Goal: Task Accomplishment & Management: Complete application form

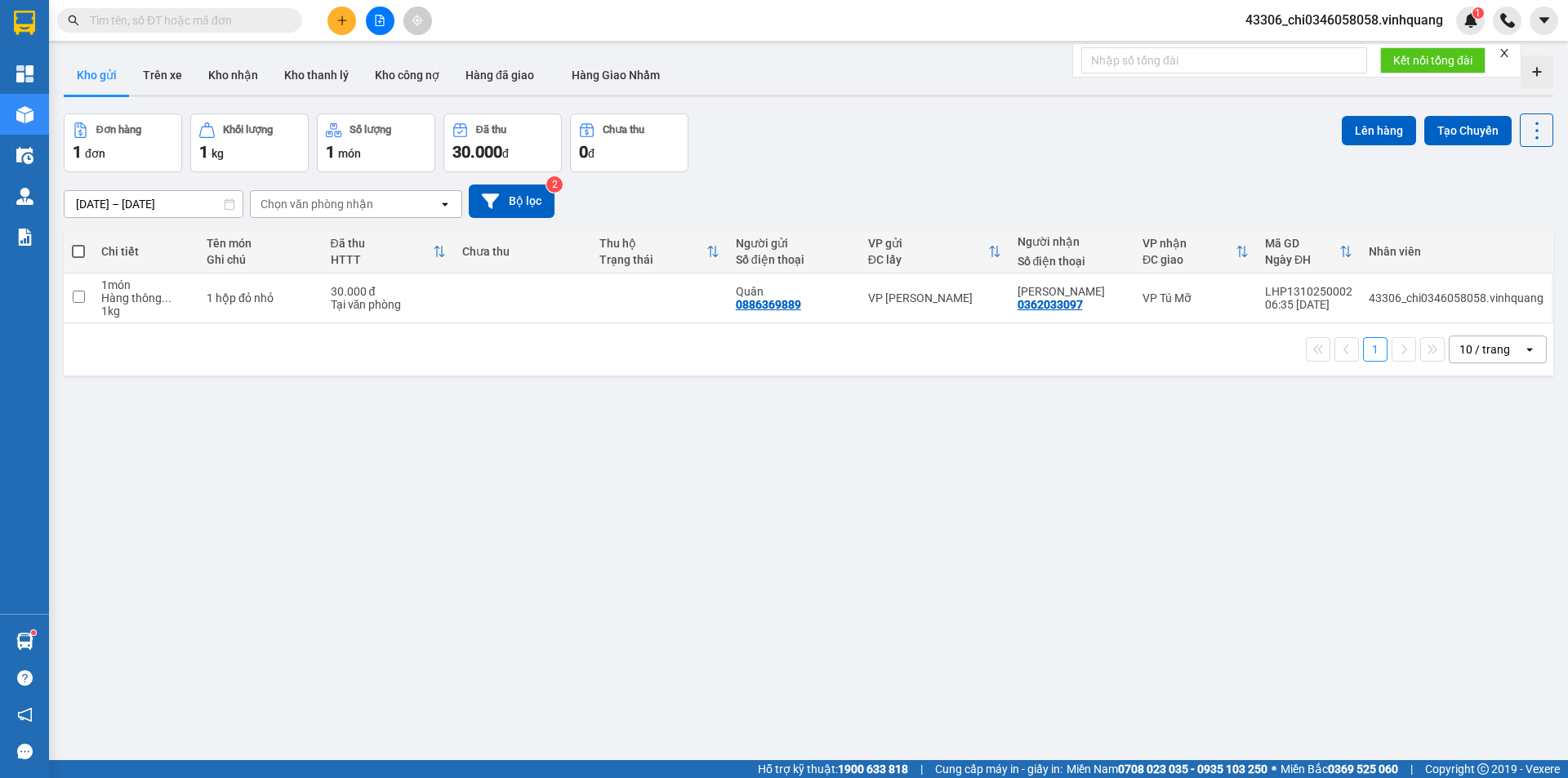
click at [205, 23] on input "text" at bounding box center [186, 20] width 192 height 18
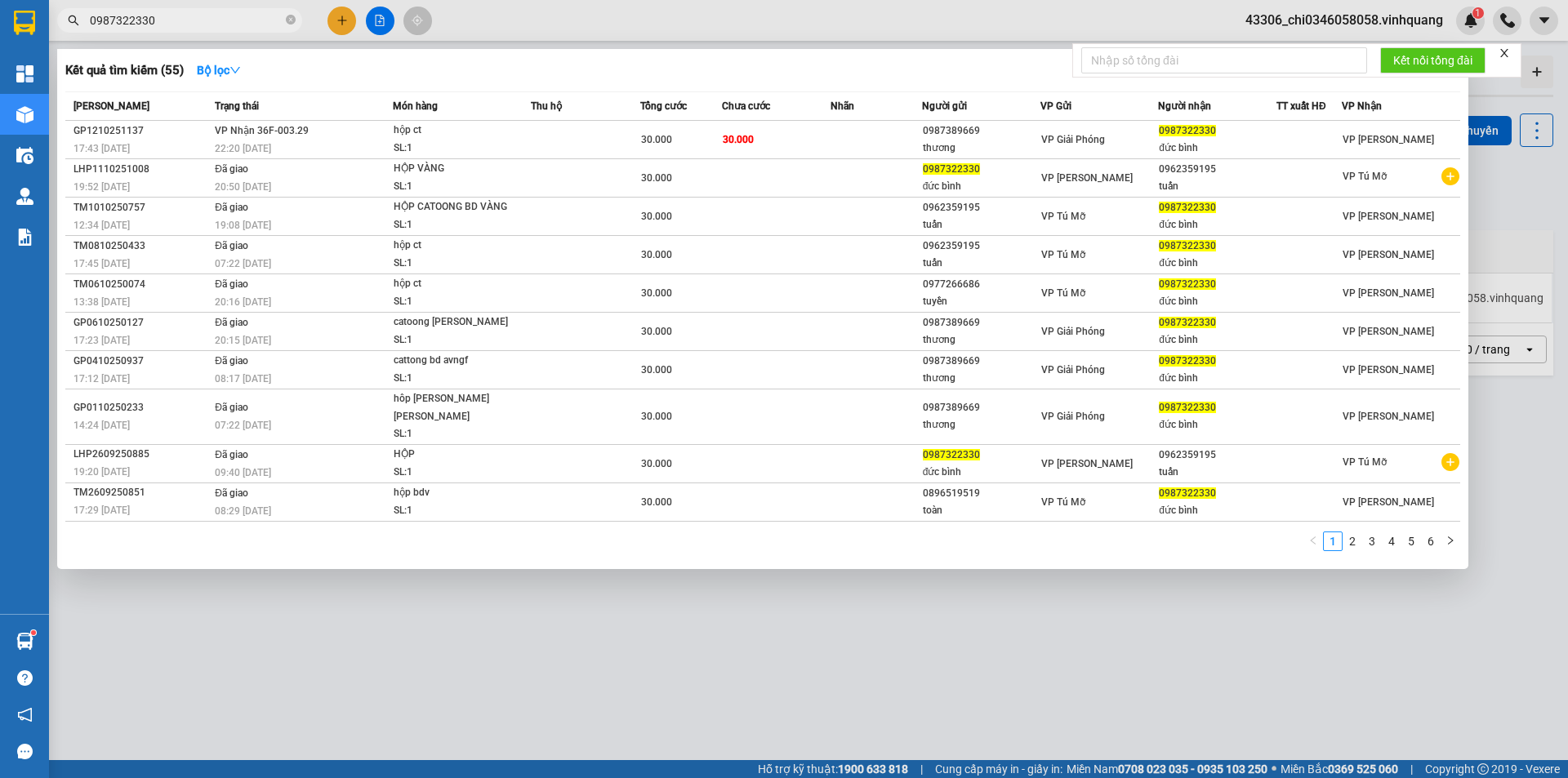
type input "0987322330"
click at [1142, 672] on div at bounding box center [784, 389] width 1568 height 778
drag, startPoint x: 174, startPoint y: 15, endPoint x: 68, endPoint y: 8, distance: 106.2
click at [68, 8] on div "Kết quả [PERSON_NAME] ( 55 ) Bộ lọc Mã ĐH Trạng thái Món hàng Thu hộ Tổng [PERS…" at bounding box center [159, 21] width 319 height 28
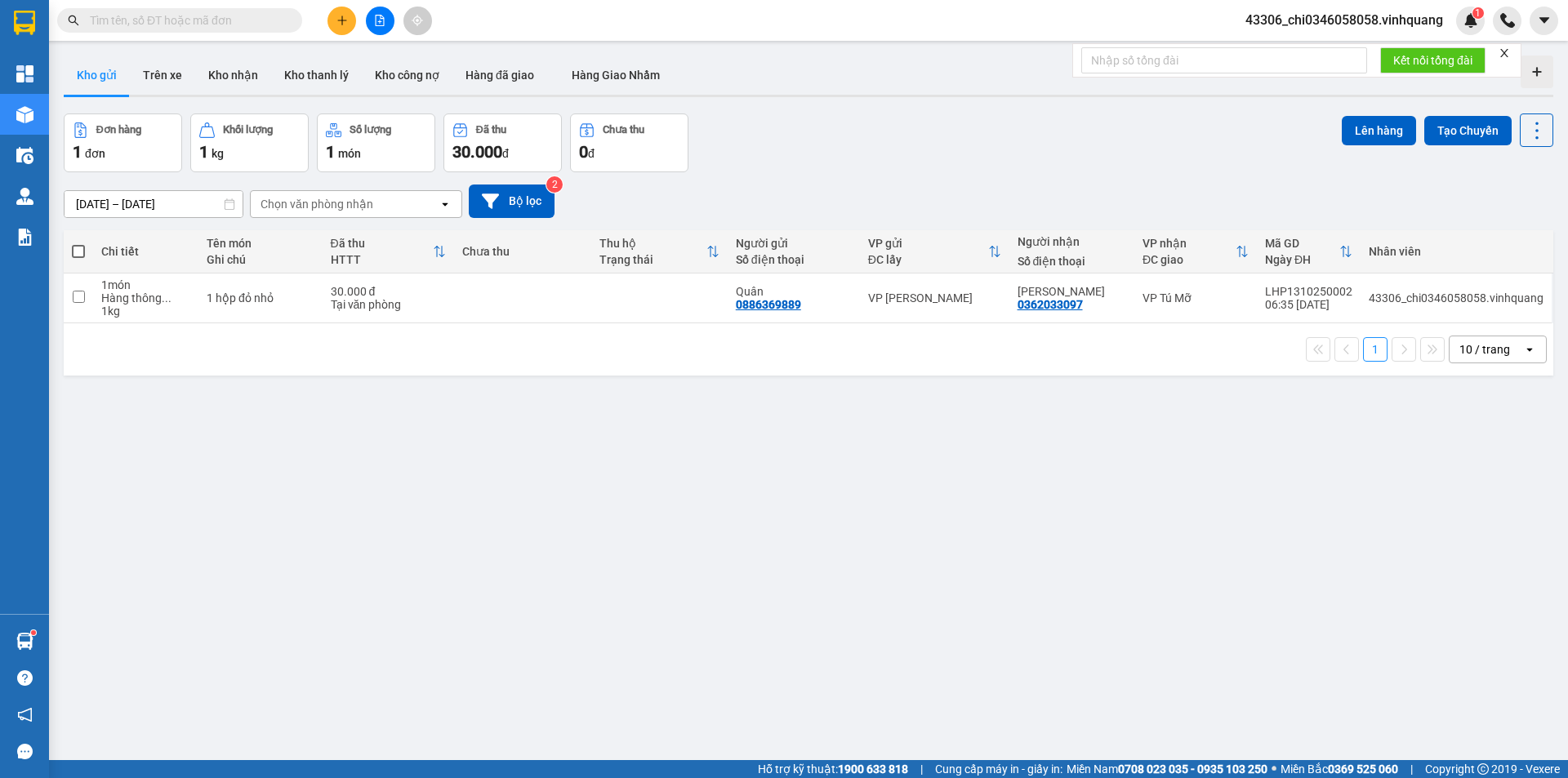
click at [237, 15] on input "text" at bounding box center [186, 20] width 192 height 18
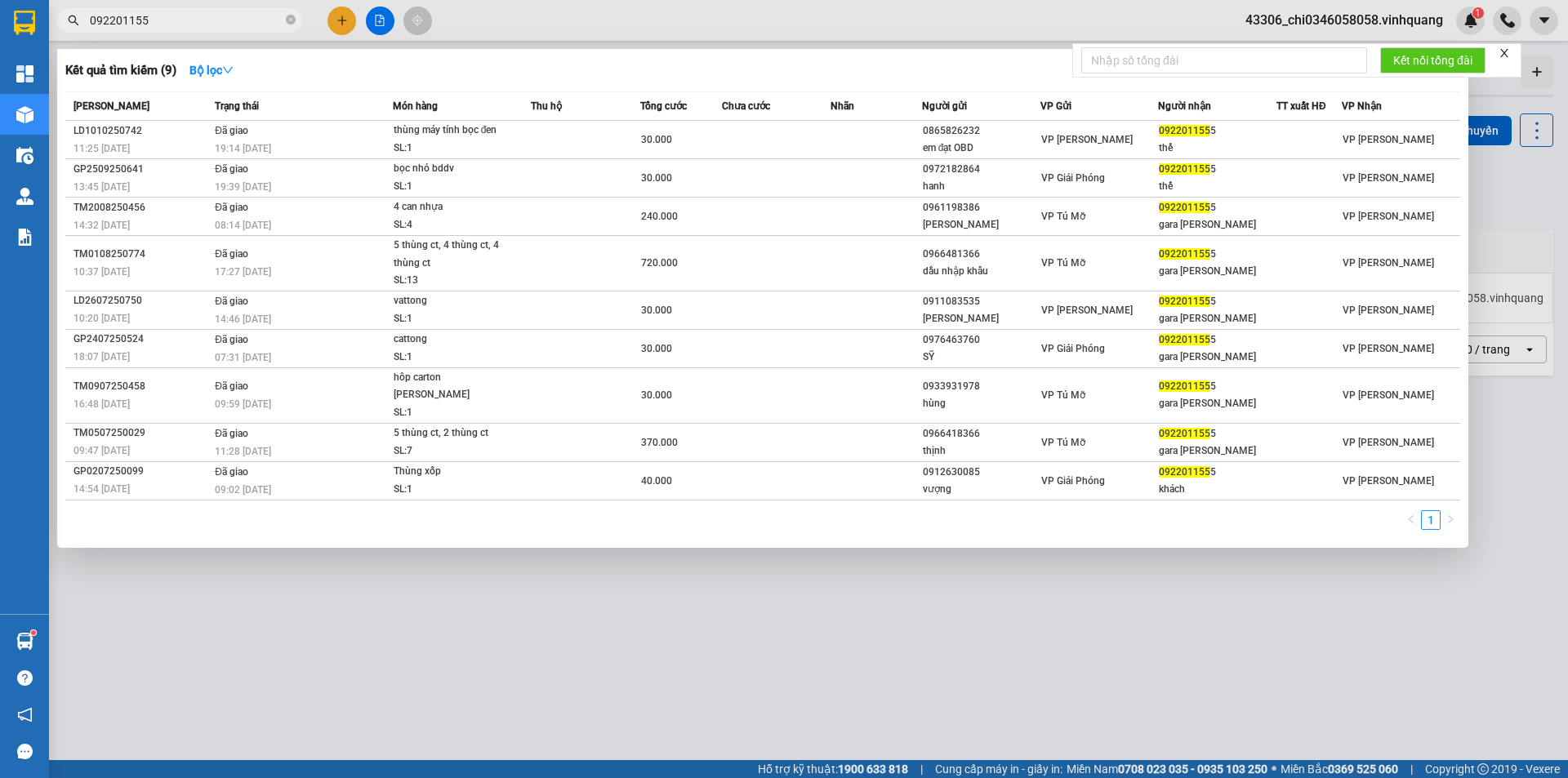
type input "0922011555"
drag, startPoint x: 168, startPoint y: 21, endPoint x: 77, endPoint y: 21, distance: 91.0
click at [77, 21] on div "0922011555" at bounding box center [159, 21] width 319 height 25
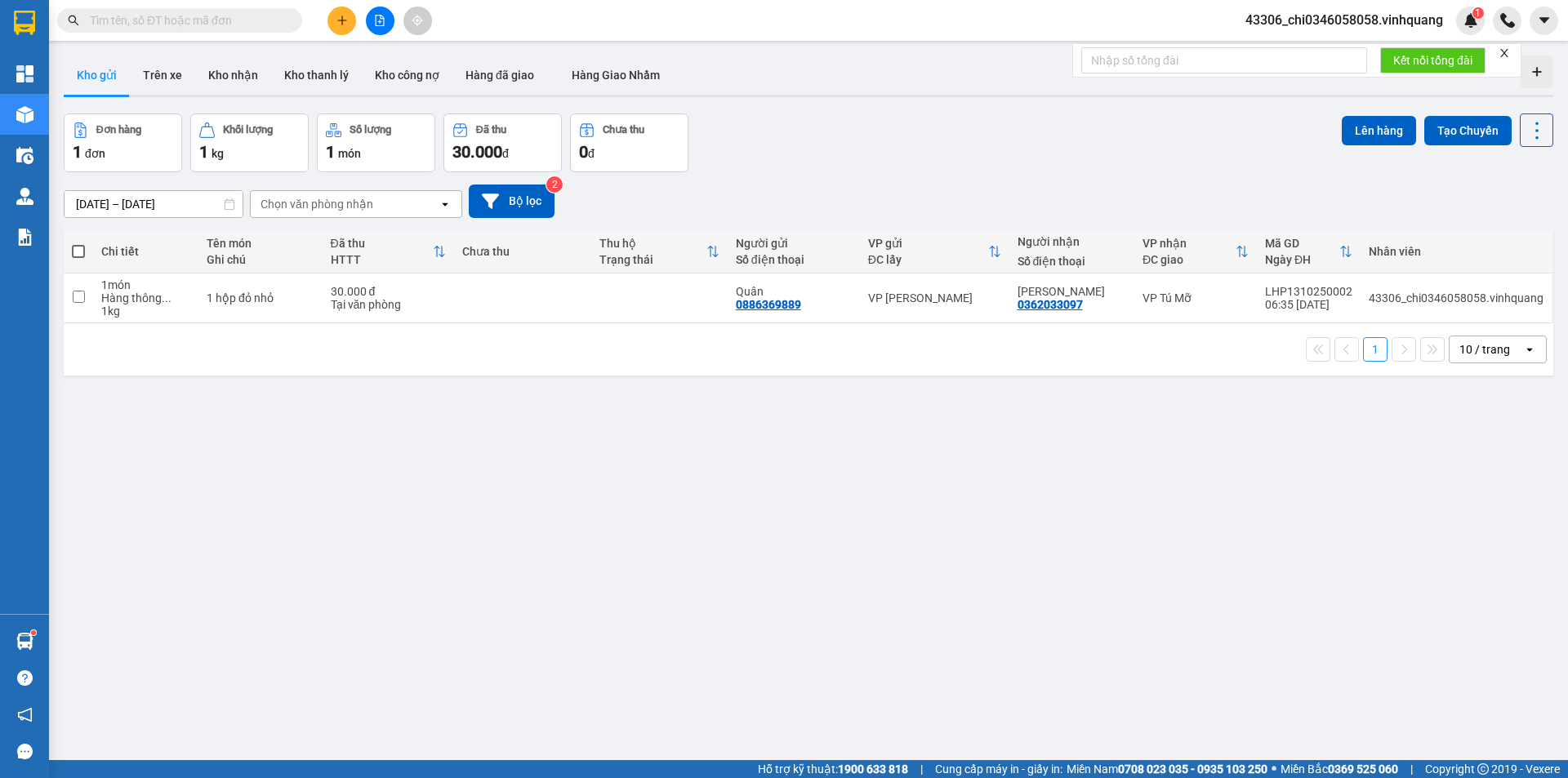
click at [187, 22] on input "text" at bounding box center [186, 20] width 192 height 18
click at [100, 18] on input "text" at bounding box center [186, 20] width 192 height 18
click at [152, 21] on input "text" at bounding box center [186, 20] width 192 height 18
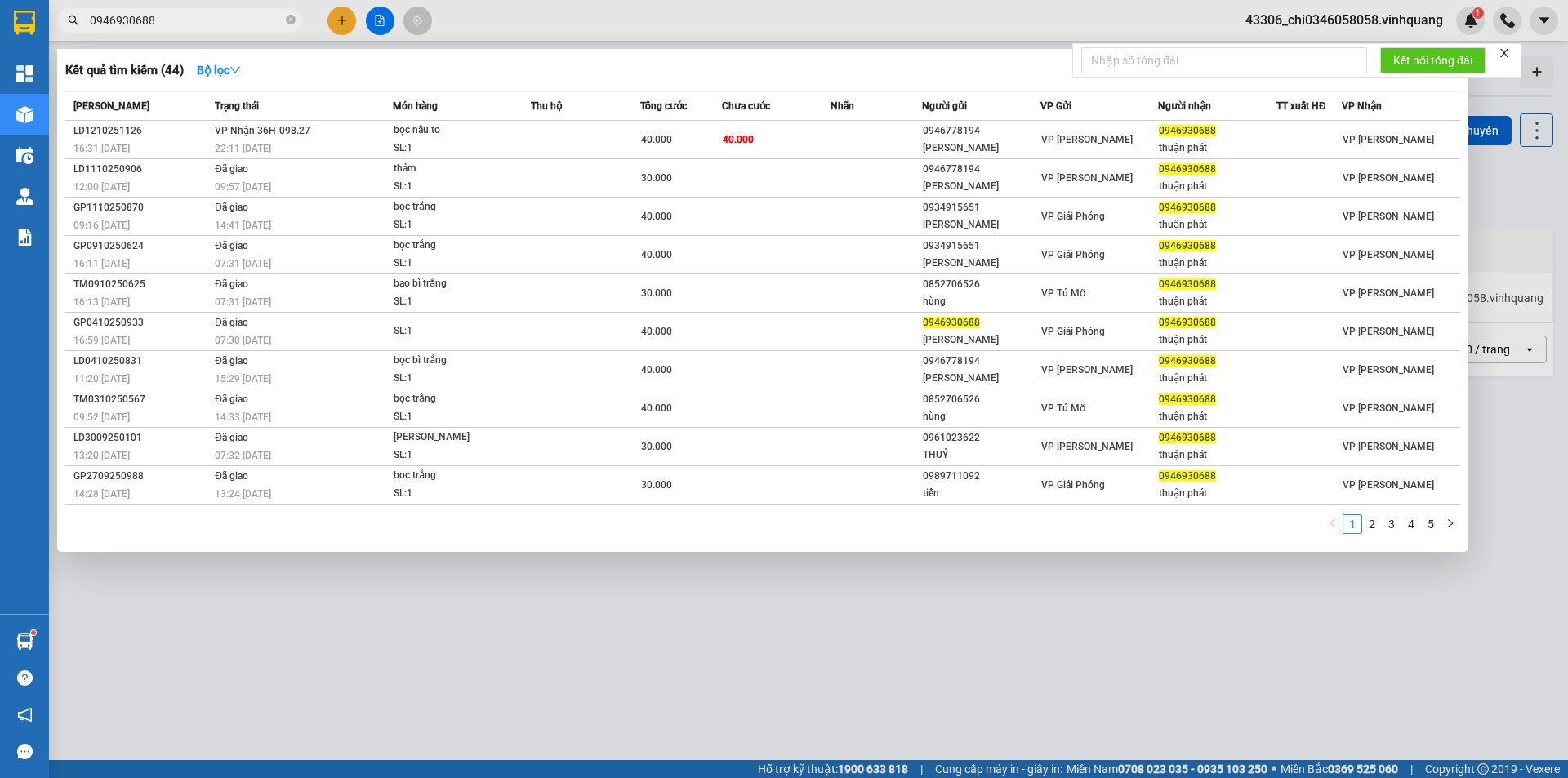
drag, startPoint x: 170, startPoint y: 23, endPoint x: 61, endPoint y: 15, distance: 109.3
click at [59, 13] on span "0946930688" at bounding box center [180, 21] width 245 height 25
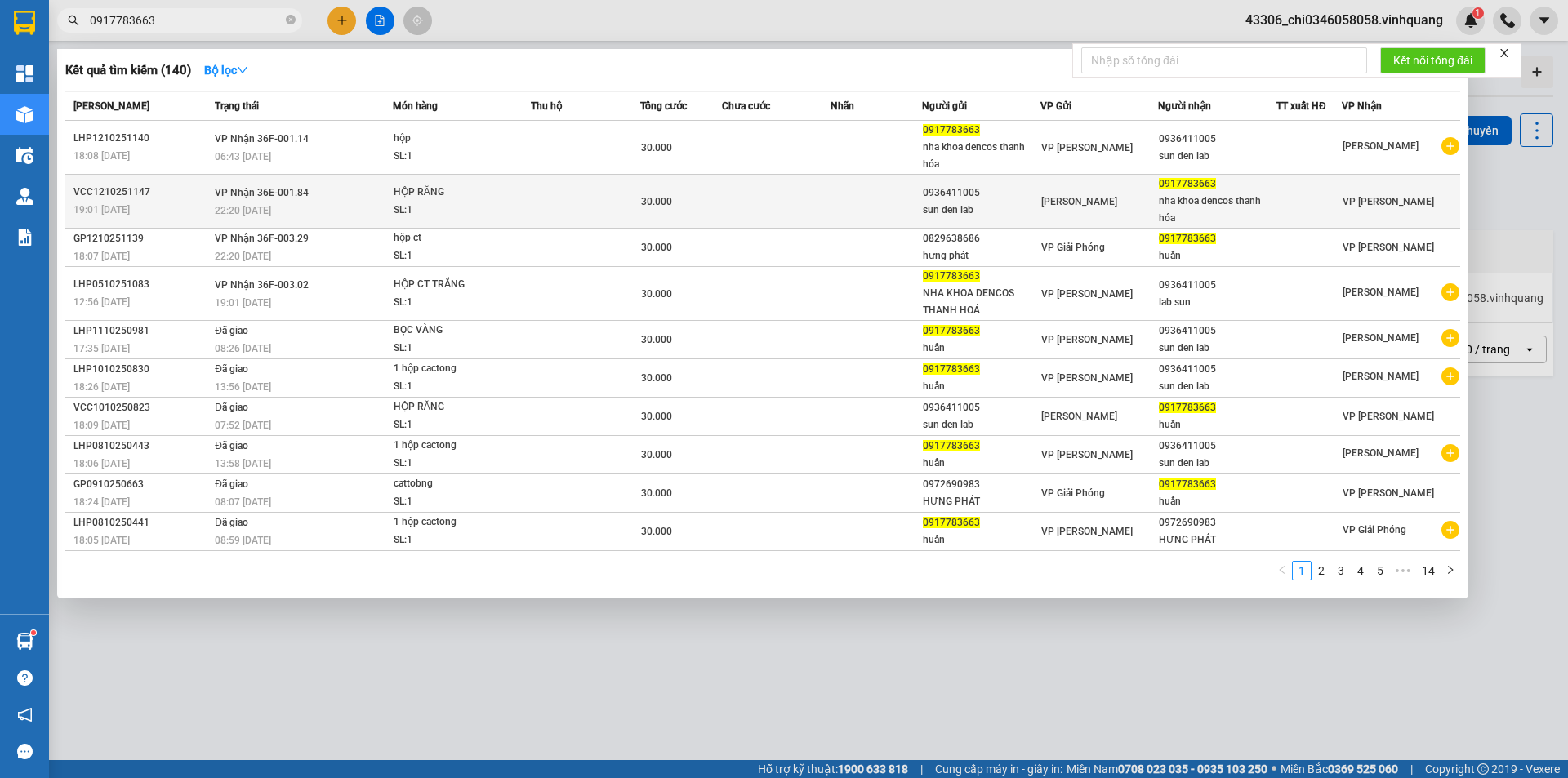
type input "0917783663"
click at [318, 207] on div "22:20 [DATE]" at bounding box center [303, 210] width 177 height 18
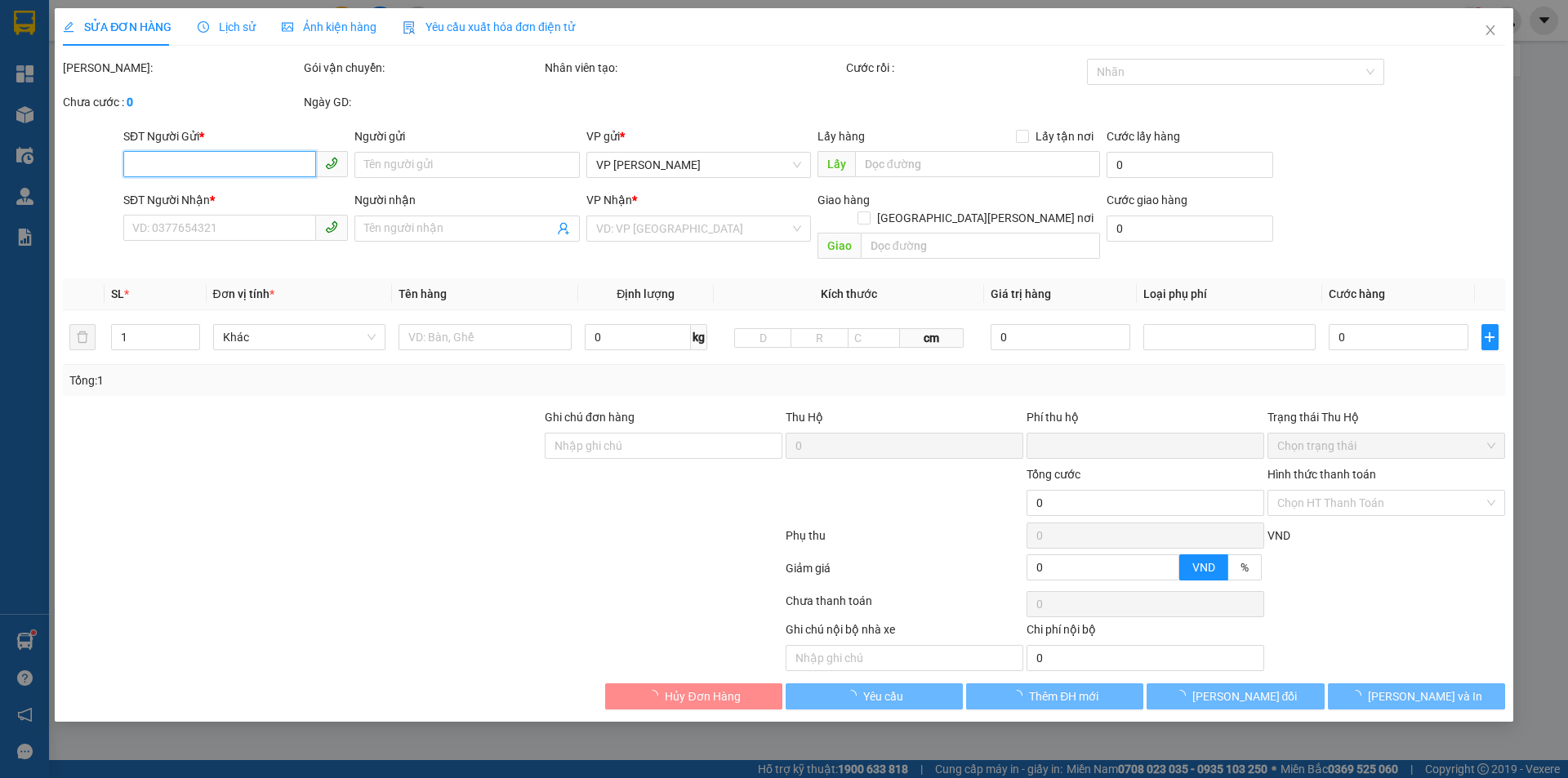
type input "0936411005"
type input "sun den lab"
type input "0917783663"
type input "nha khoa dencos thanh hóa"
type input "0"
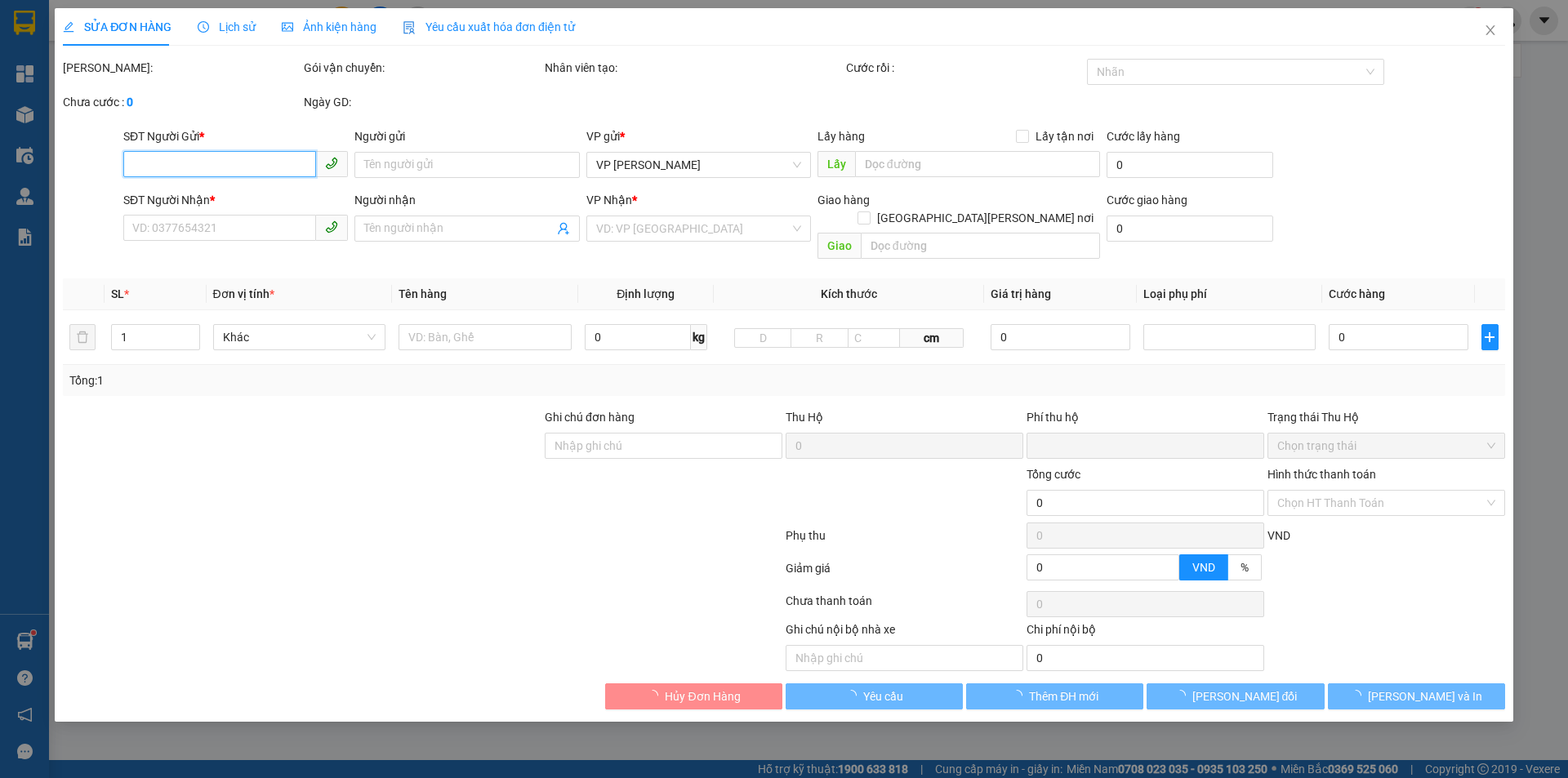
type input "30.000"
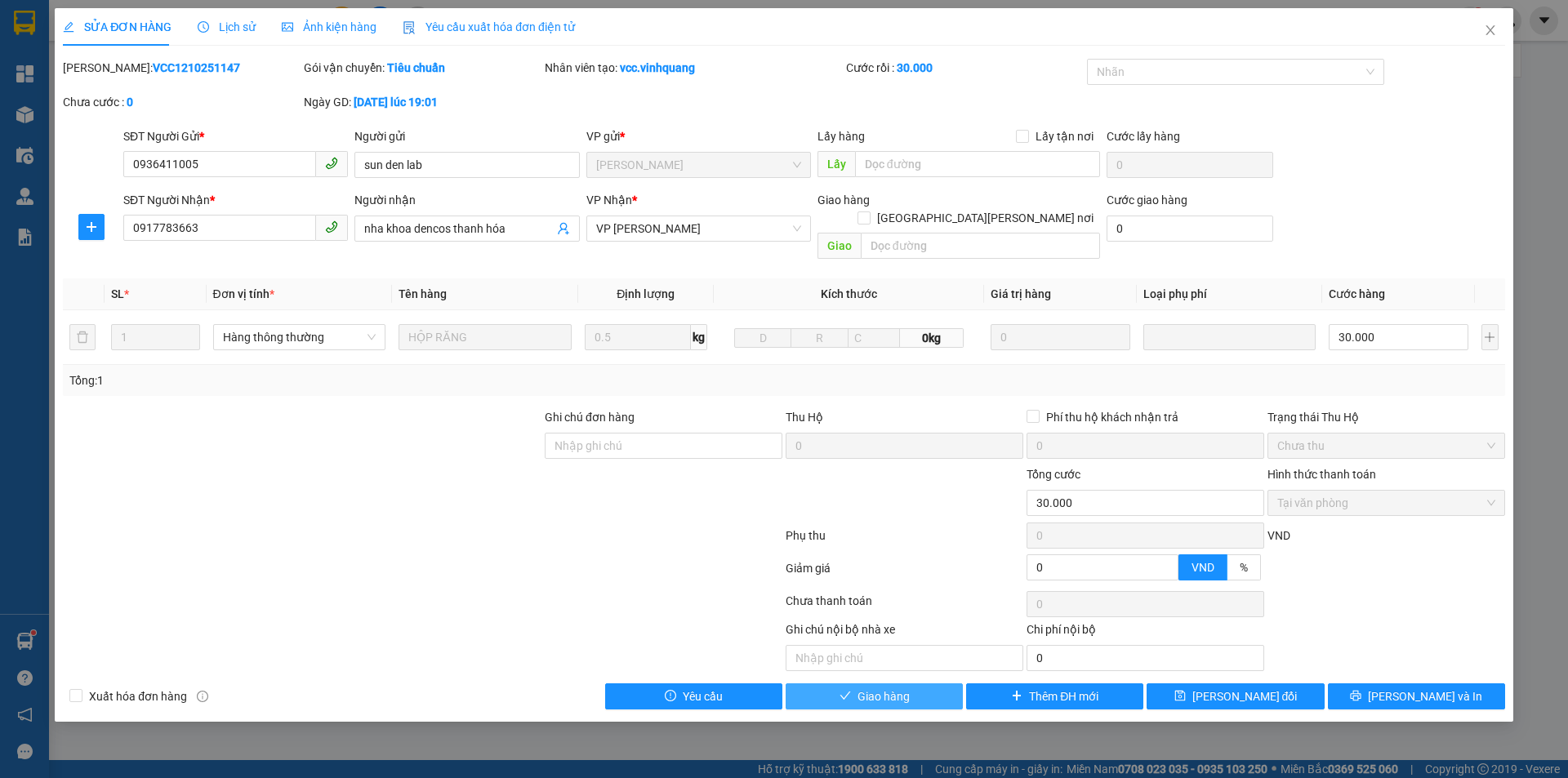
click at [882, 687] on span "Giao hàng" at bounding box center [883, 696] width 52 height 18
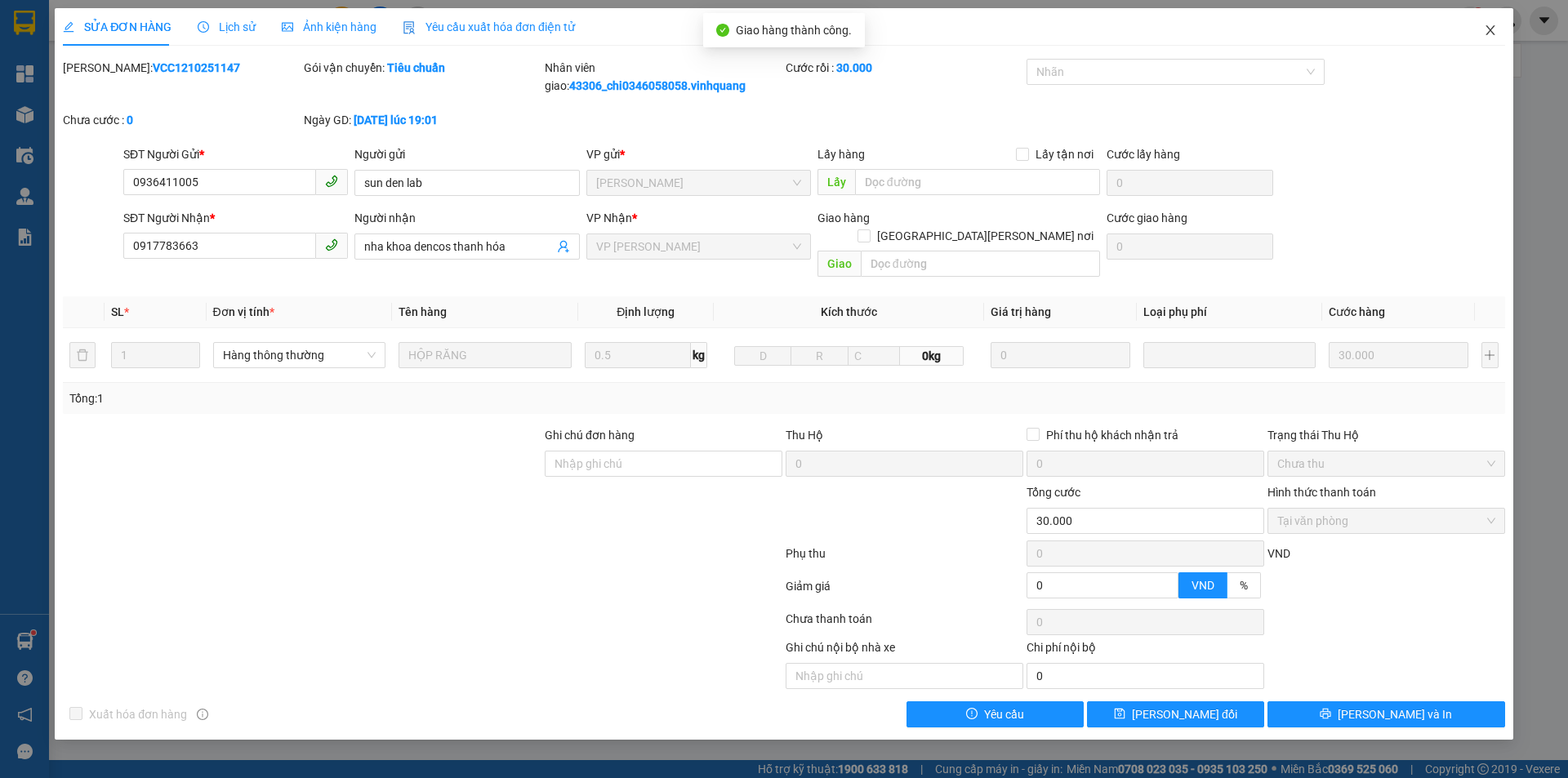
click at [1492, 24] on span "Close" at bounding box center [1490, 31] width 46 height 46
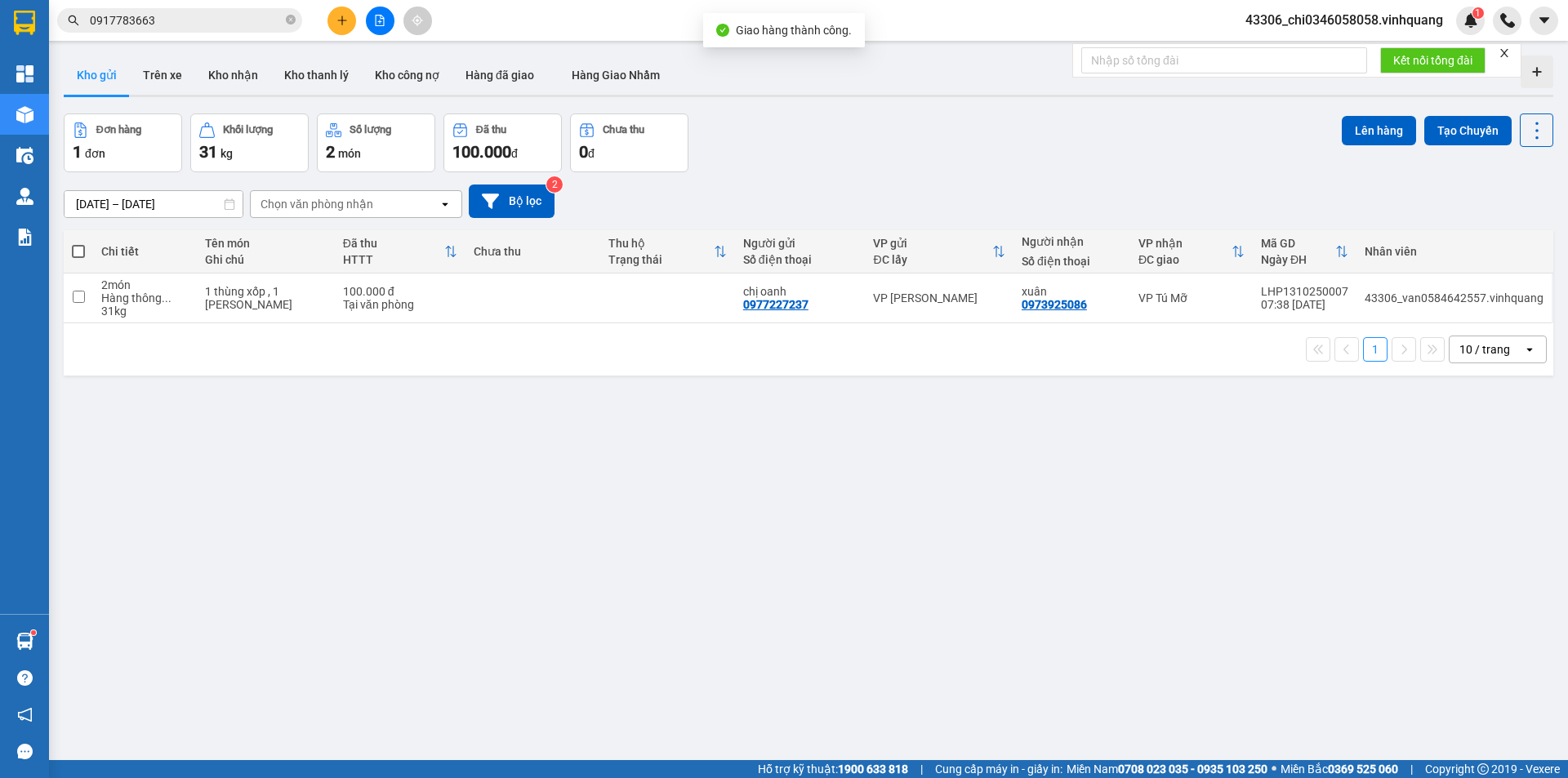
click at [220, 25] on input "0917783663" at bounding box center [186, 20] width 192 height 18
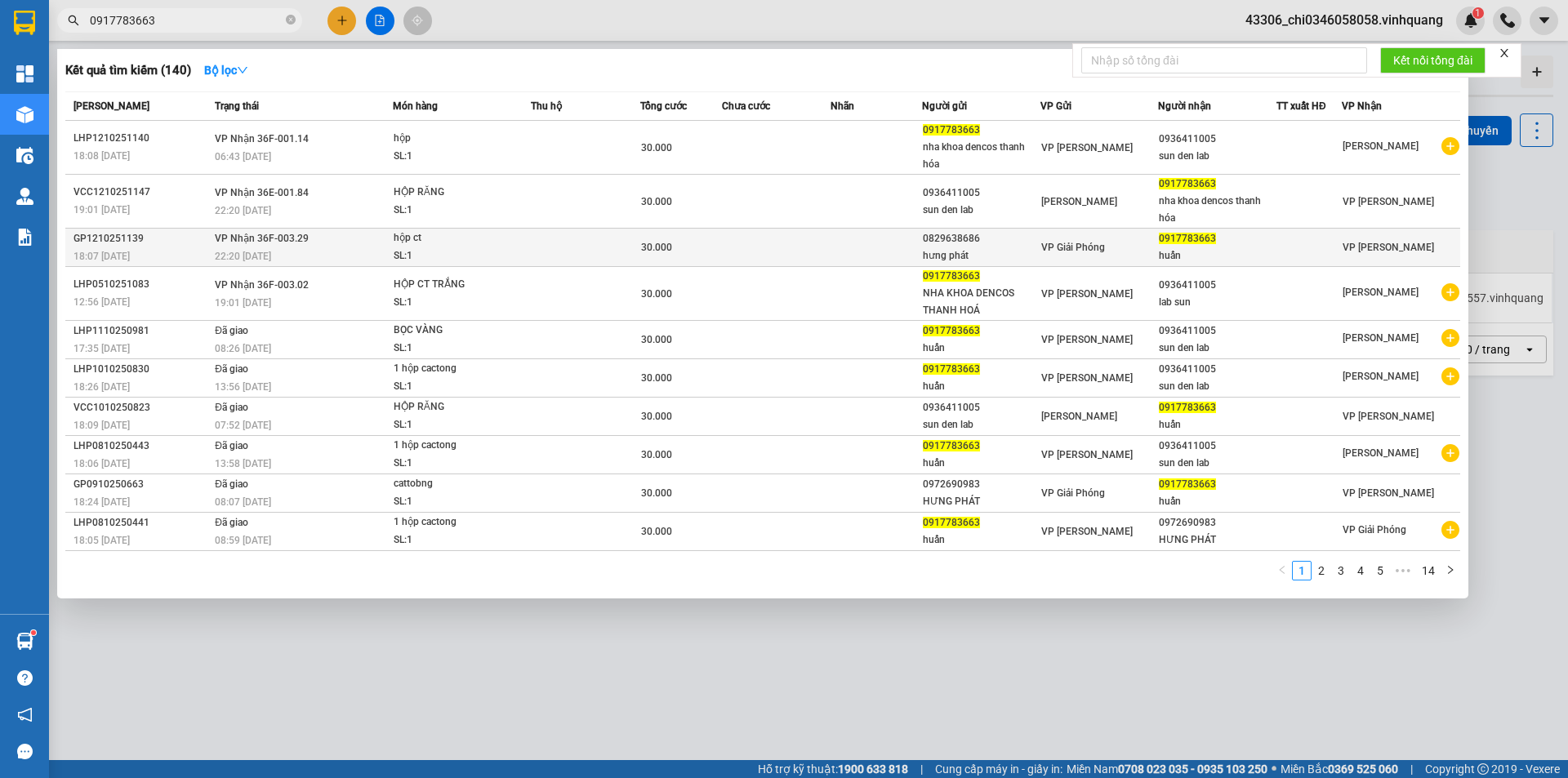
click at [130, 251] on span "18:07 [DATE]" at bounding box center [102, 256] width 57 height 11
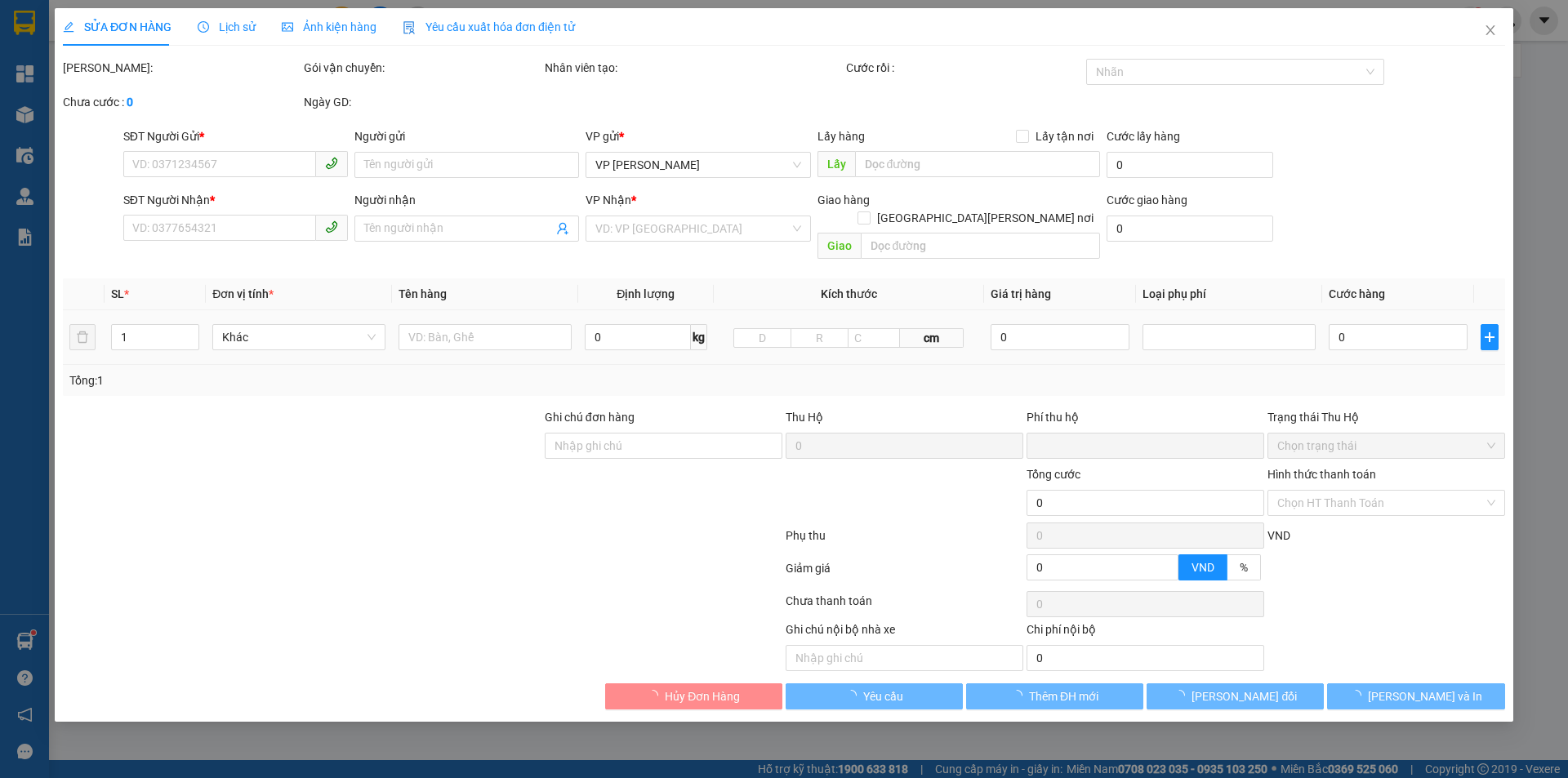
type input "0829638686"
type input "hưng phát"
type input "0917783663"
type input "huấn"
type input "0"
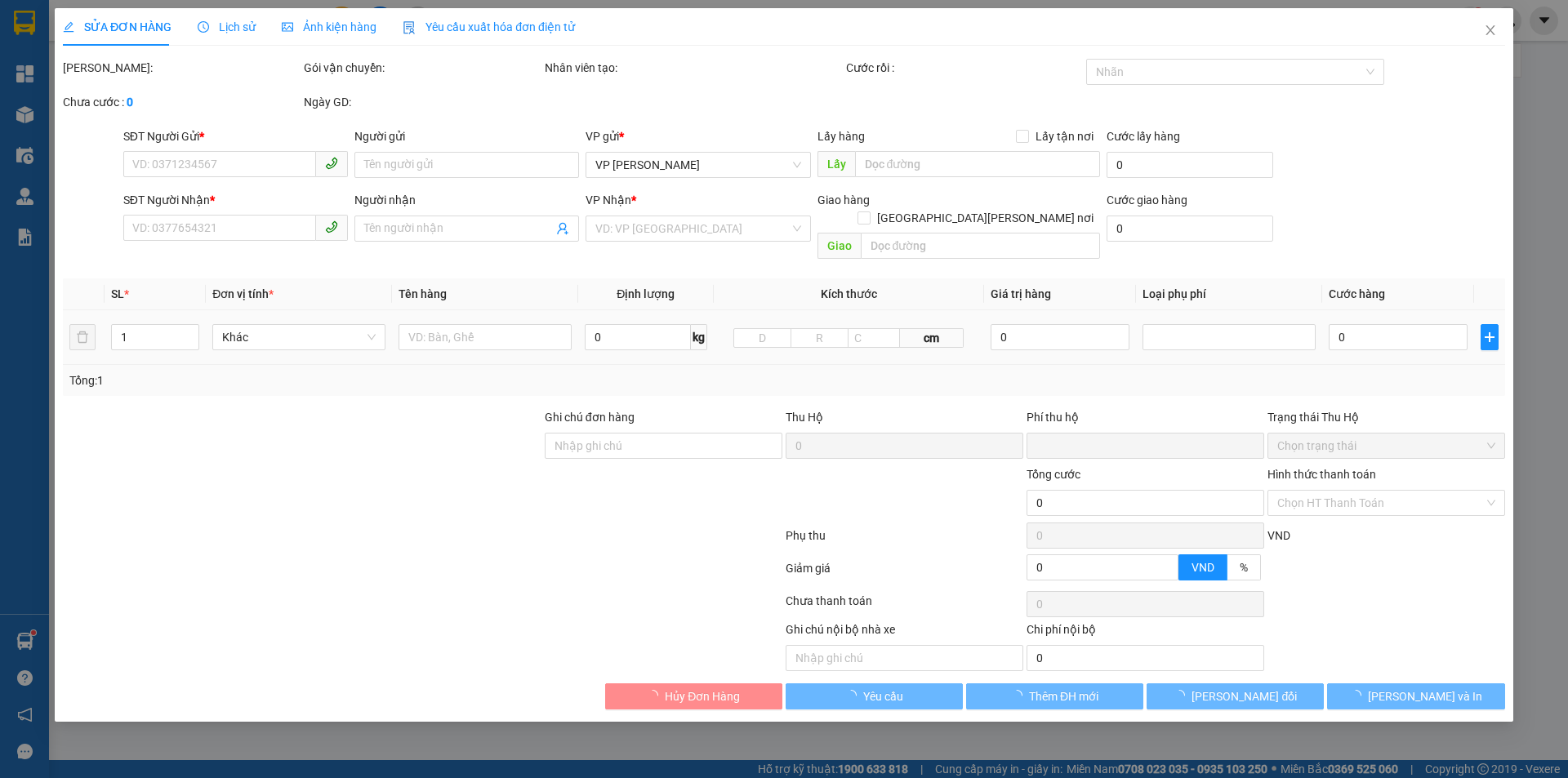
type input "30.000"
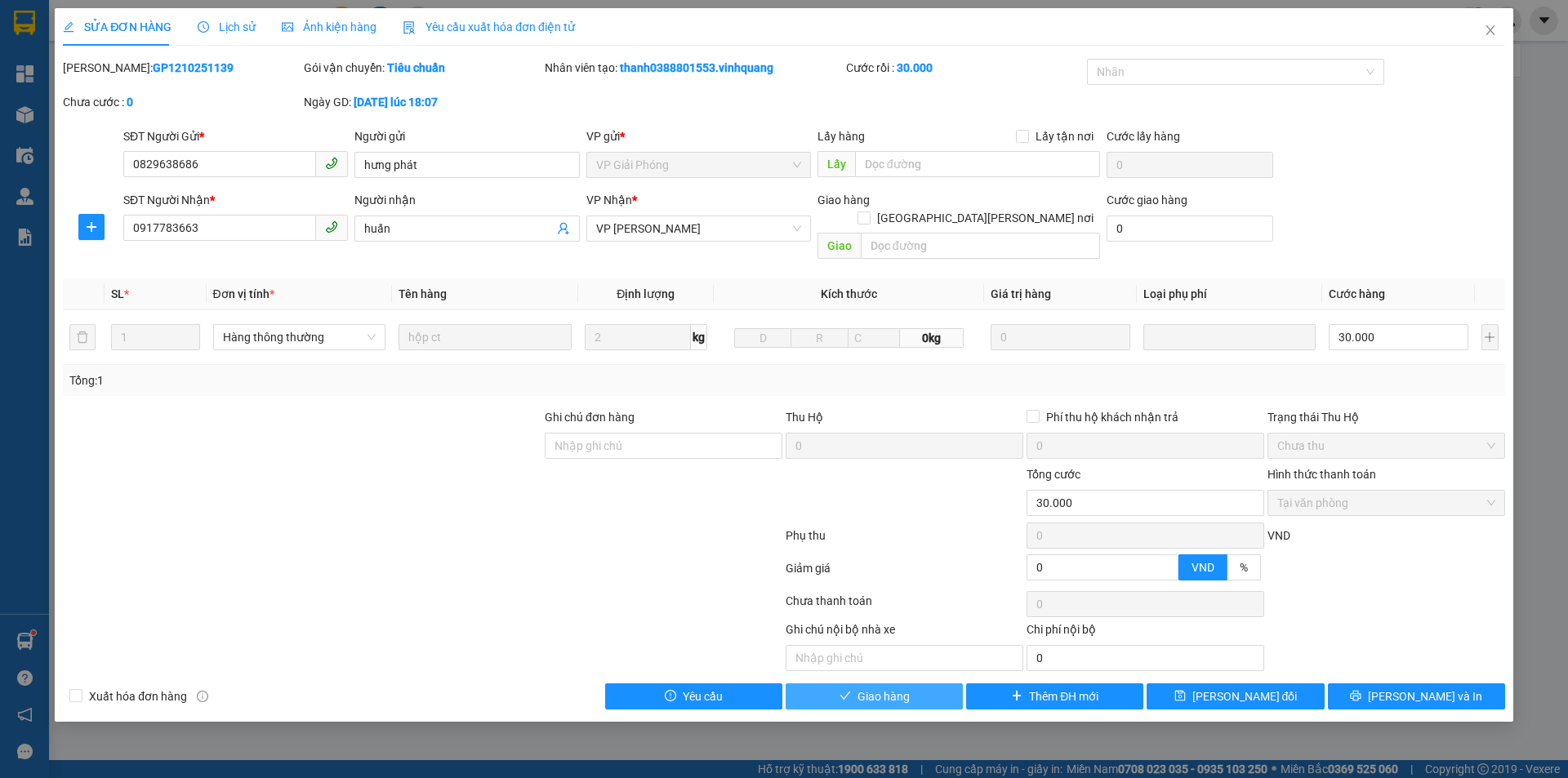
click at [894, 687] on span "Giao hàng" at bounding box center [883, 696] width 52 height 18
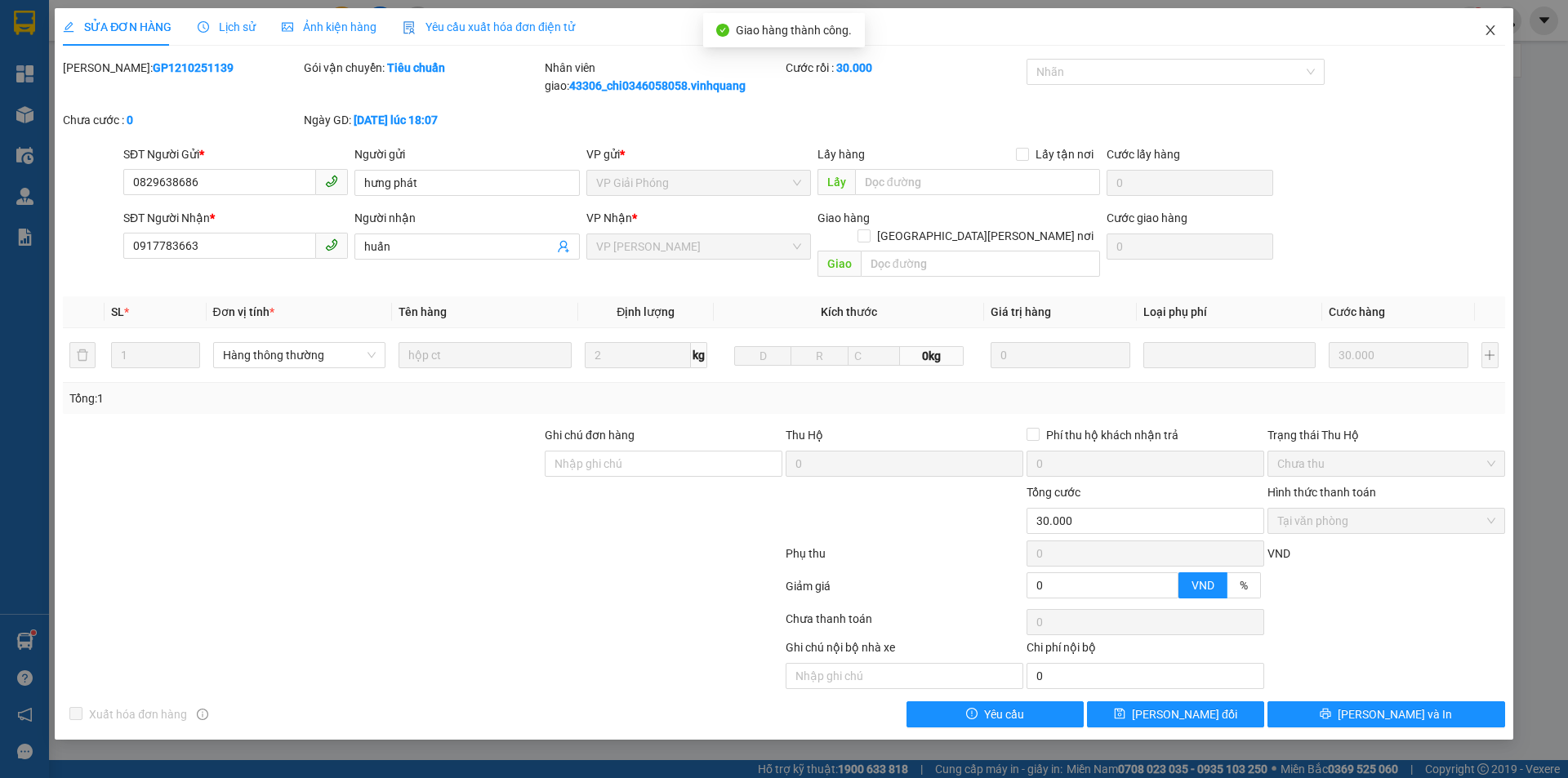
click at [1489, 26] on icon "close" at bounding box center [1490, 30] width 13 height 13
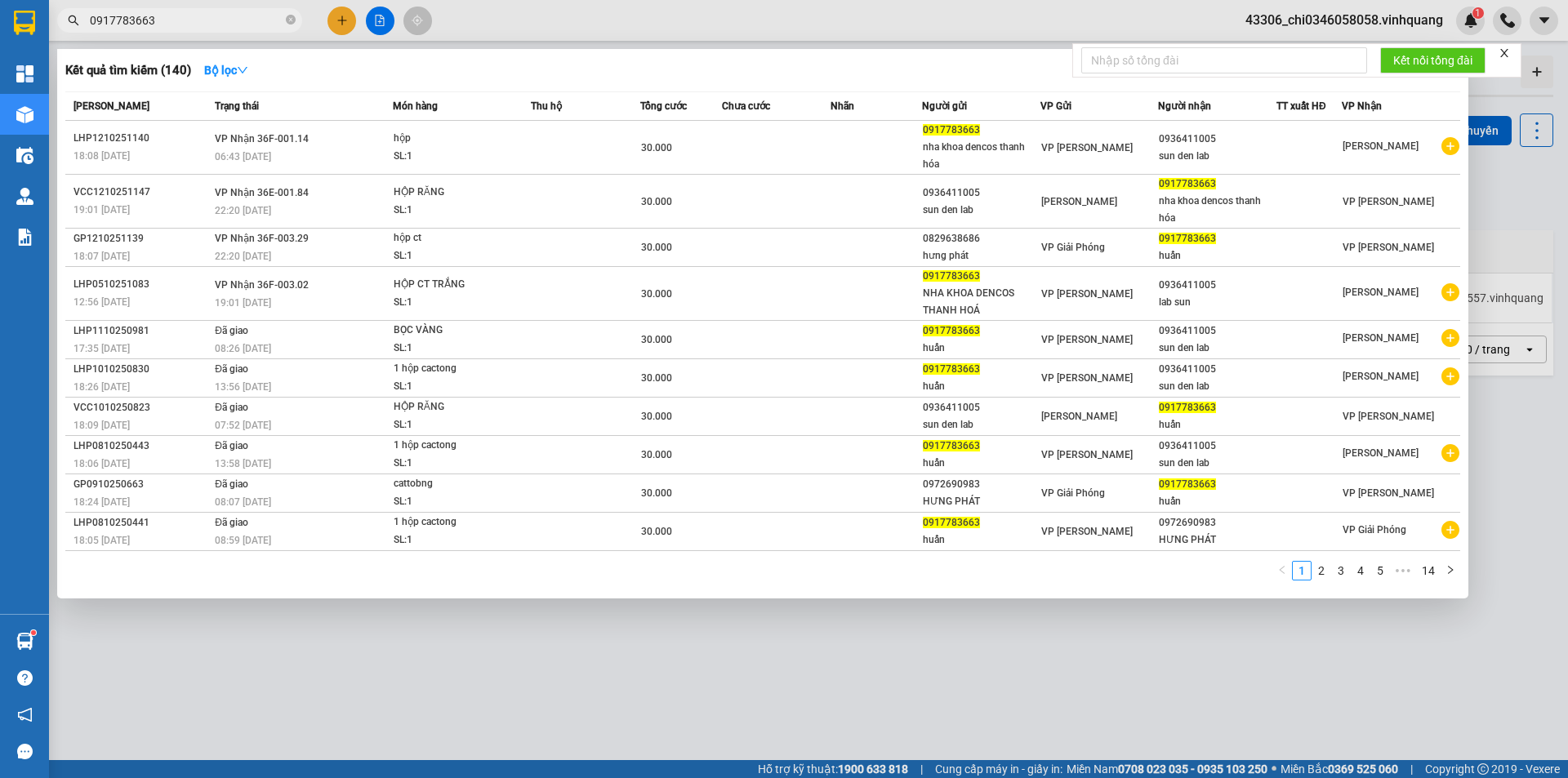
click at [170, 11] on input "0917783663" at bounding box center [186, 20] width 192 height 18
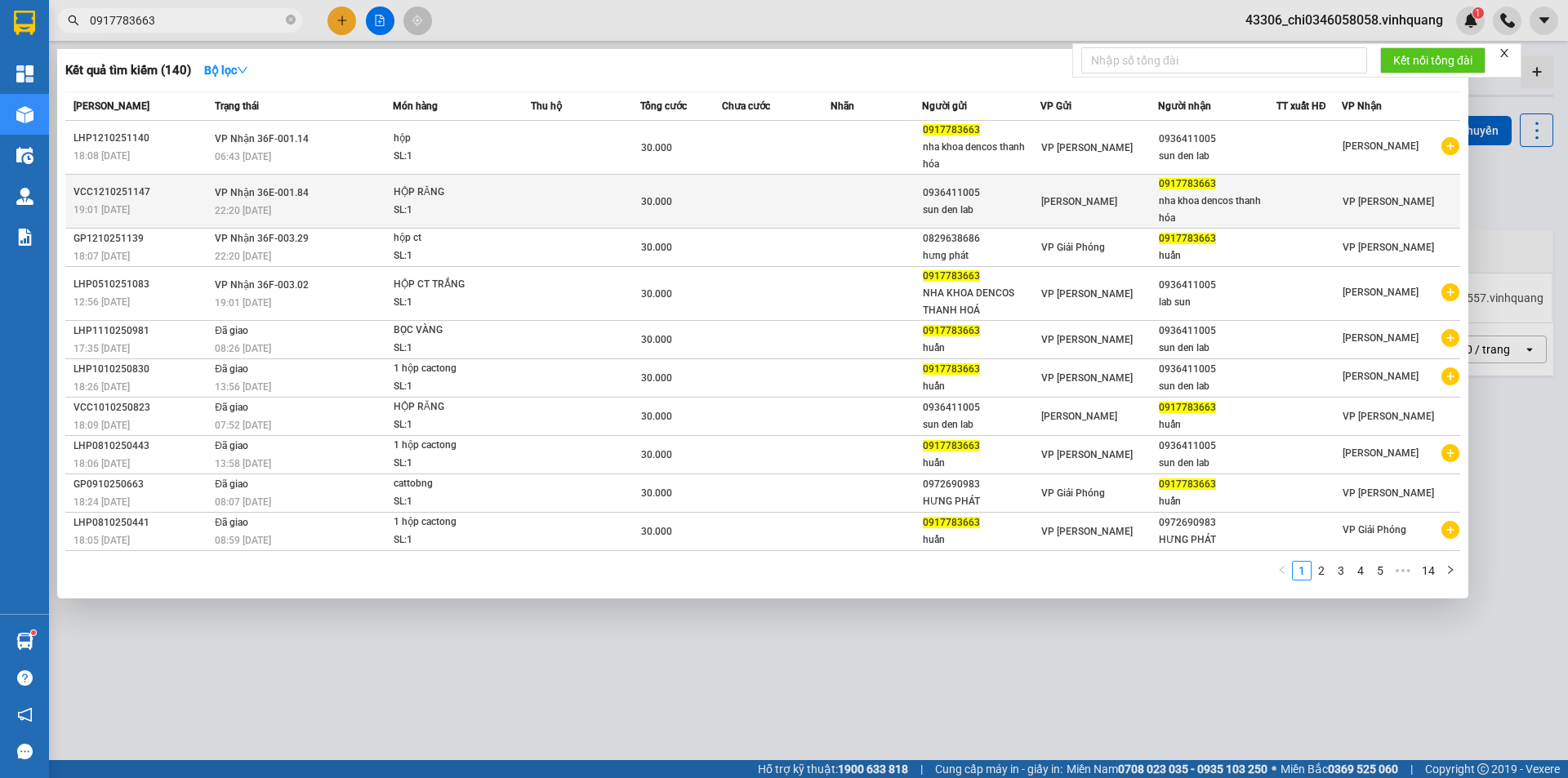
click at [300, 203] on div "22:20 [DATE]" at bounding box center [303, 210] width 177 height 18
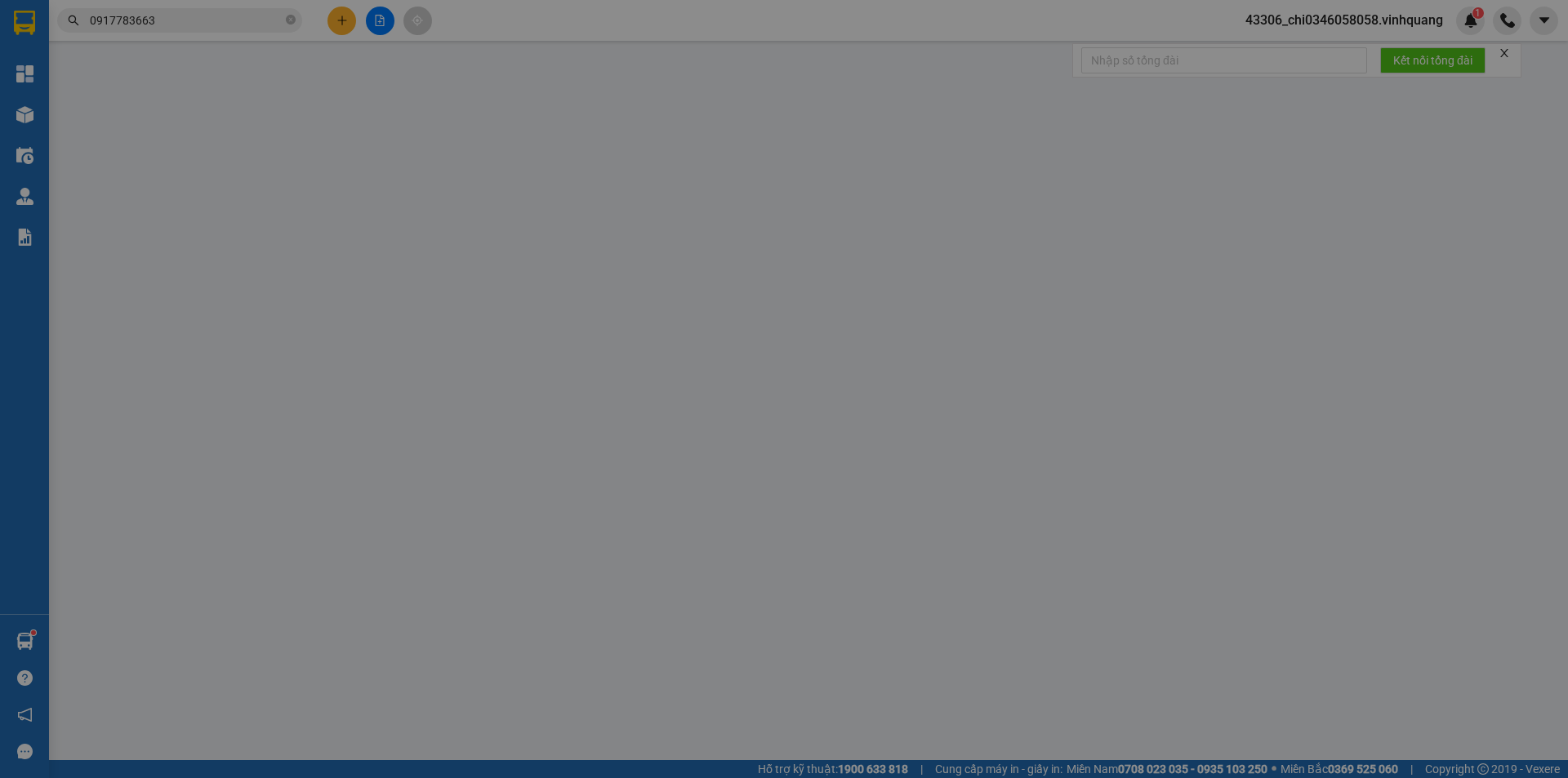
type input "0936411005"
type input "sun den lab"
type input "0917783663"
type input "nha khoa dencos thanh hóa"
type input "0"
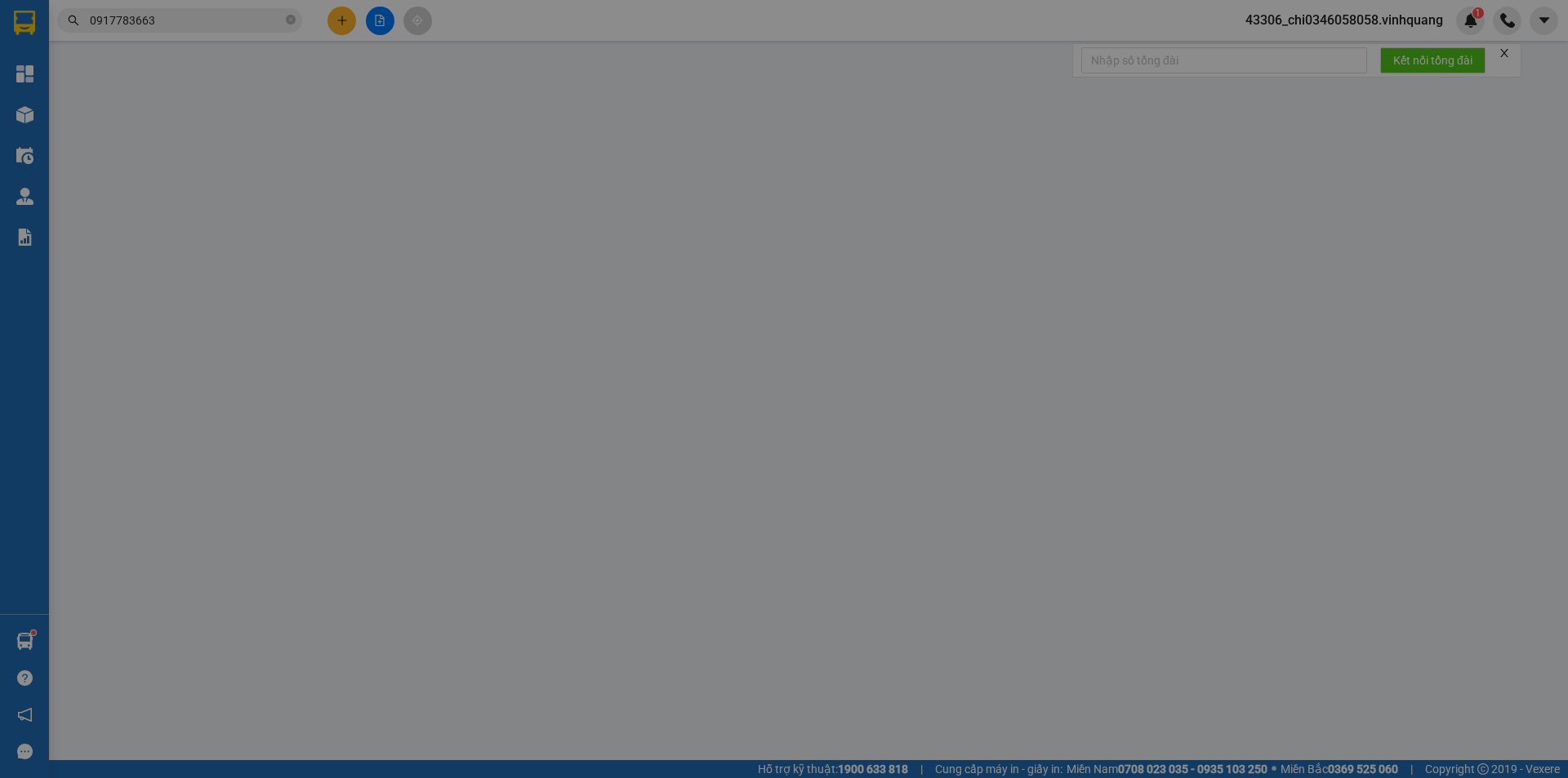
type input "30.000"
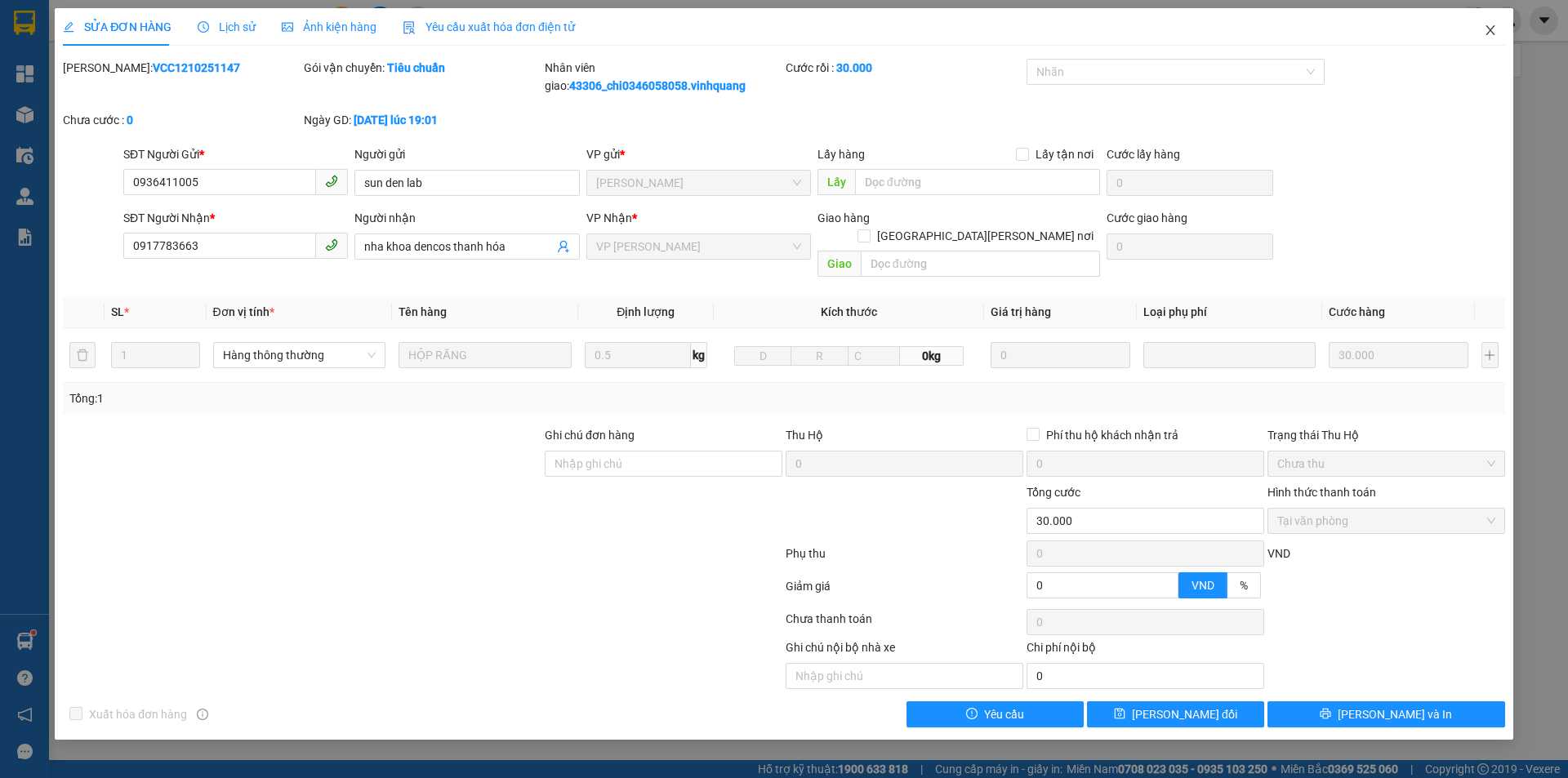
click at [1490, 28] on icon "close" at bounding box center [1490, 30] width 13 height 13
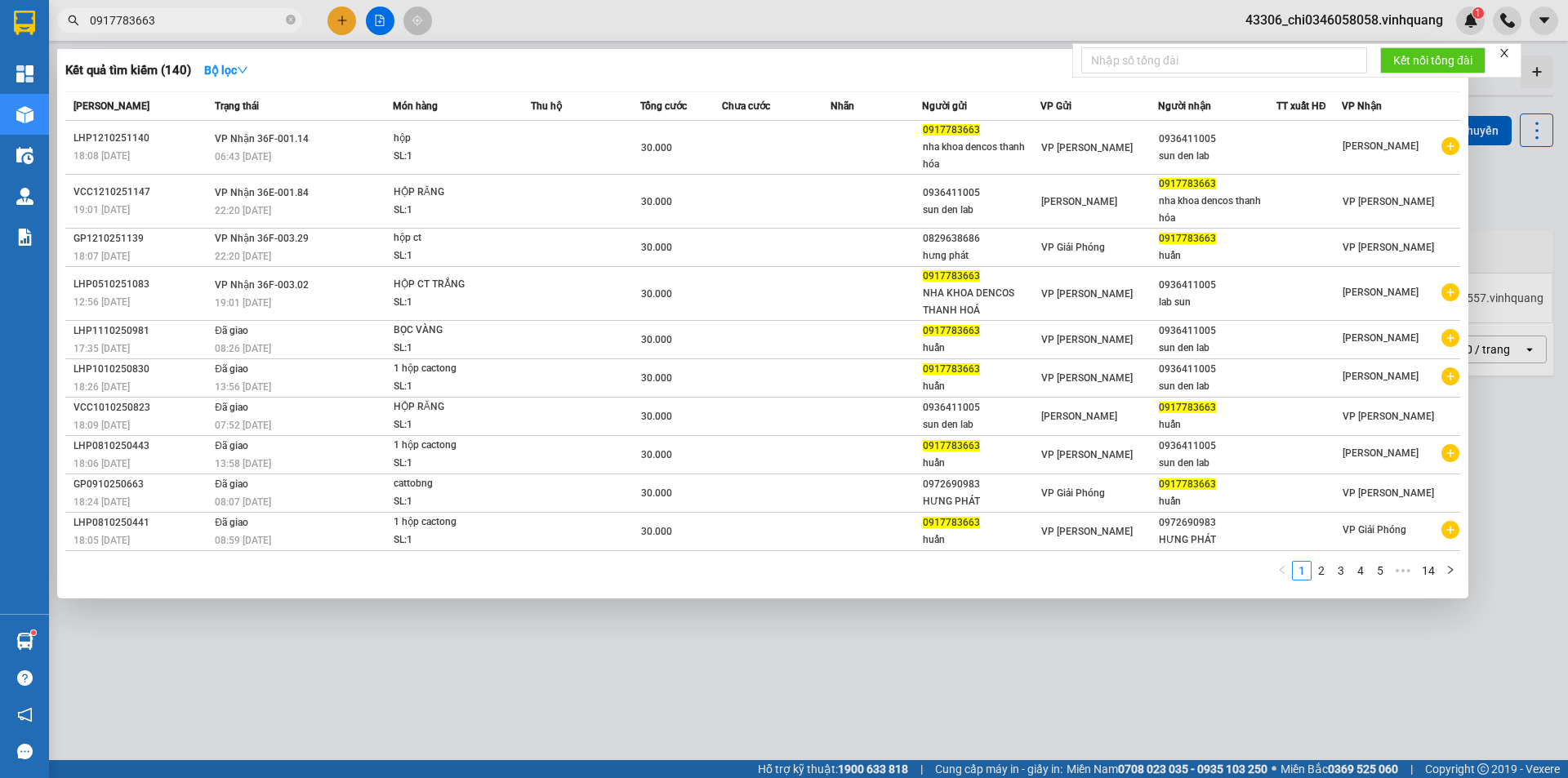
click at [193, 9] on span "0917783663" at bounding box center [180, 21] width 245 height 25
click at [1504, 52] on icon "close" at bounding box center [1504, 53] width 9 height 9
click at [1498, 210] on div at bounding box center [784, 389] width 1568 height 778
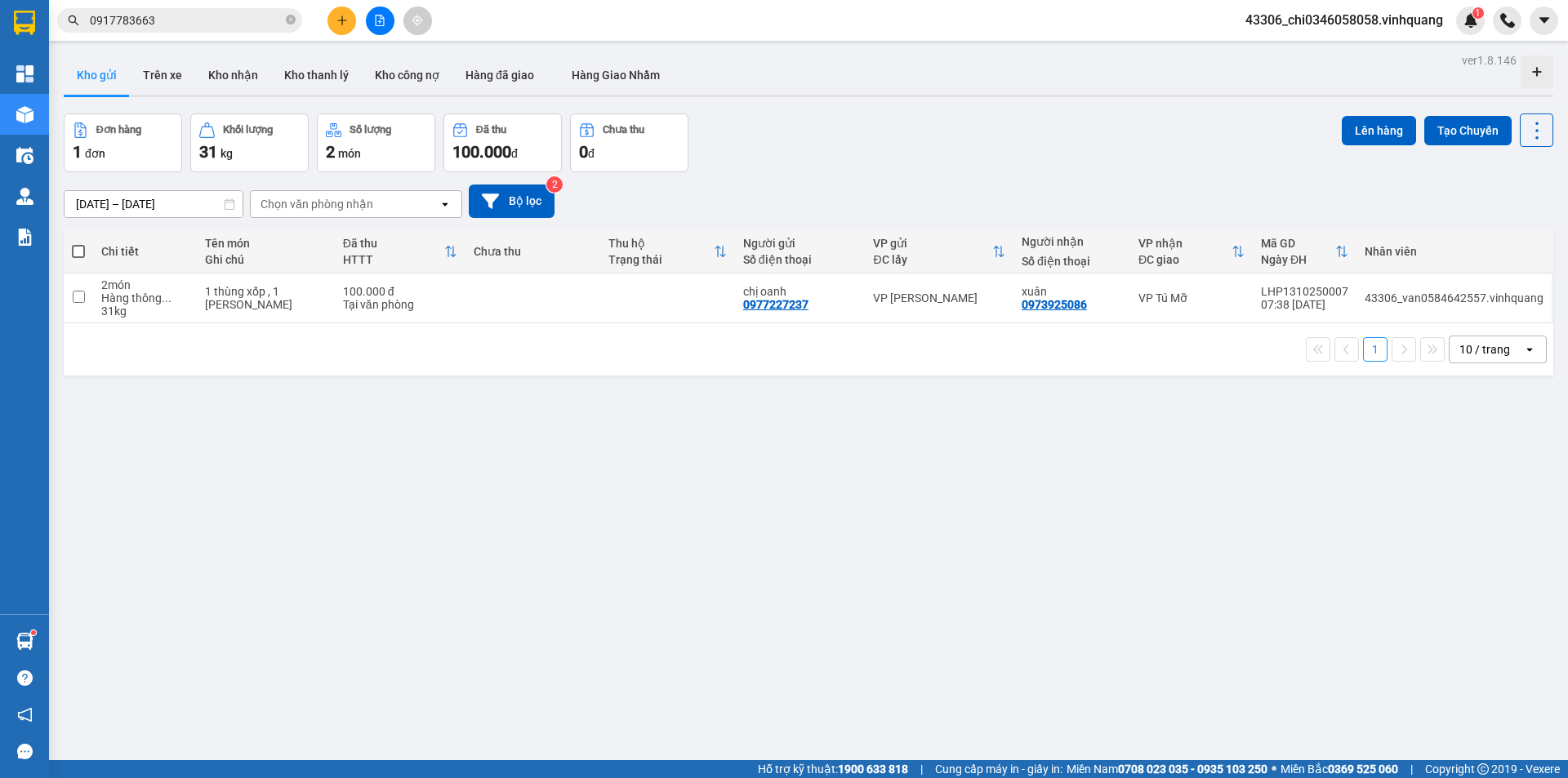
click at [192, 10] on span "0917783663" at bounding box center [180, 21] width 245 height 25
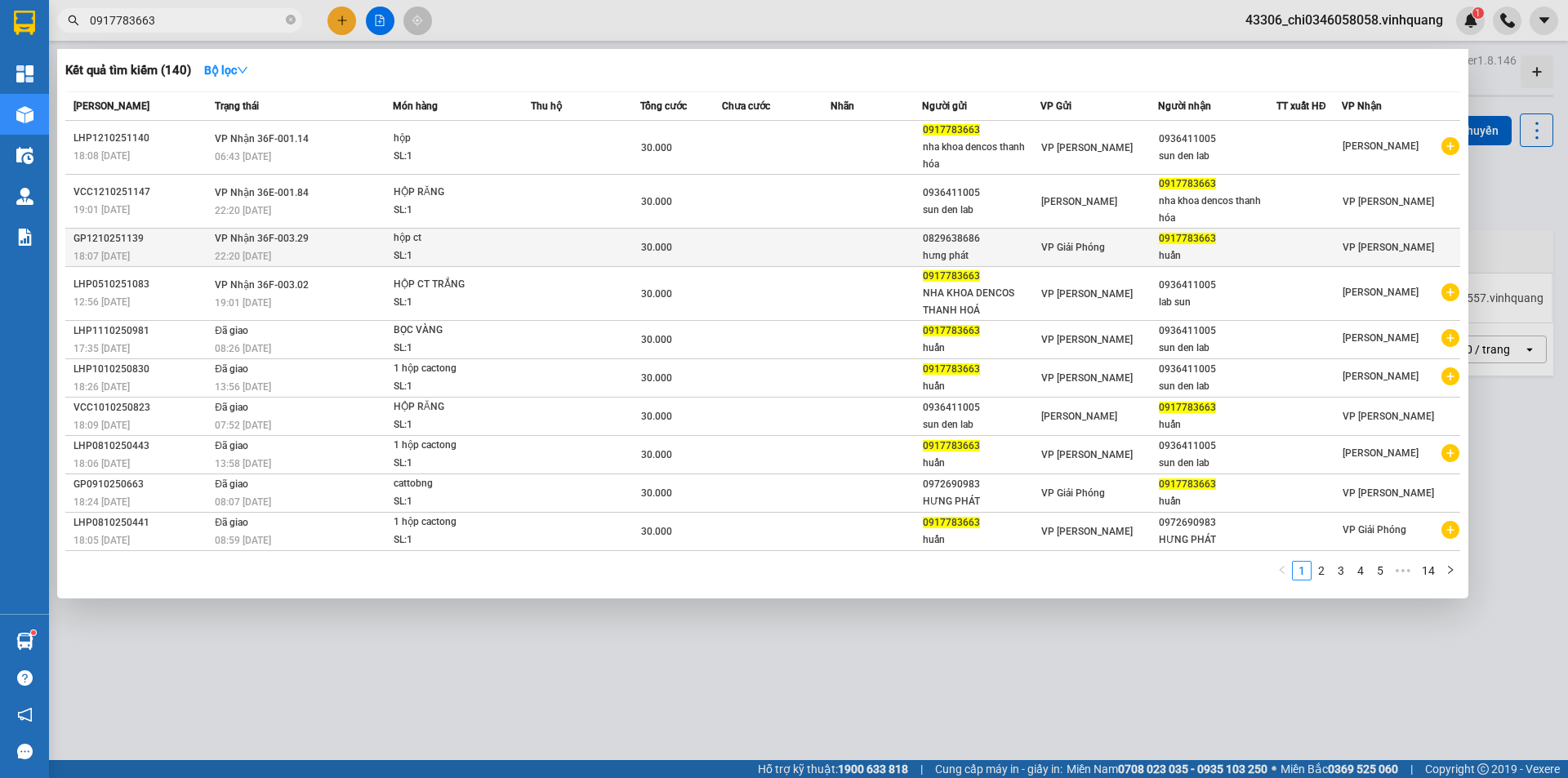
click at [345, 251] on div "22:20 [DATE]" at bounding box center [303, 256] width 177 height 18
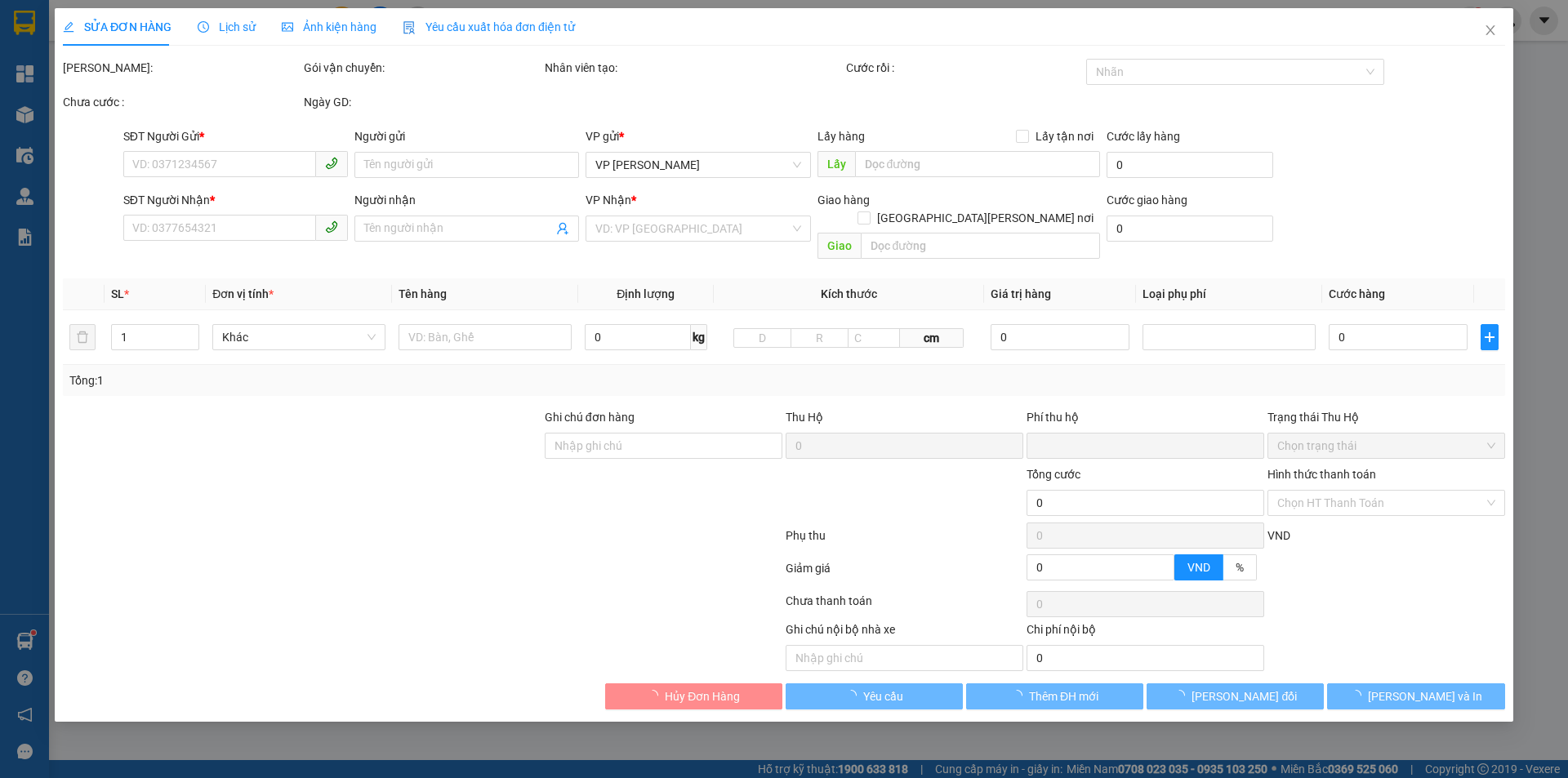
type input "0829638686"
type input "hưng phát"
type input "0917783663"
type input "huấn"
type input "0"
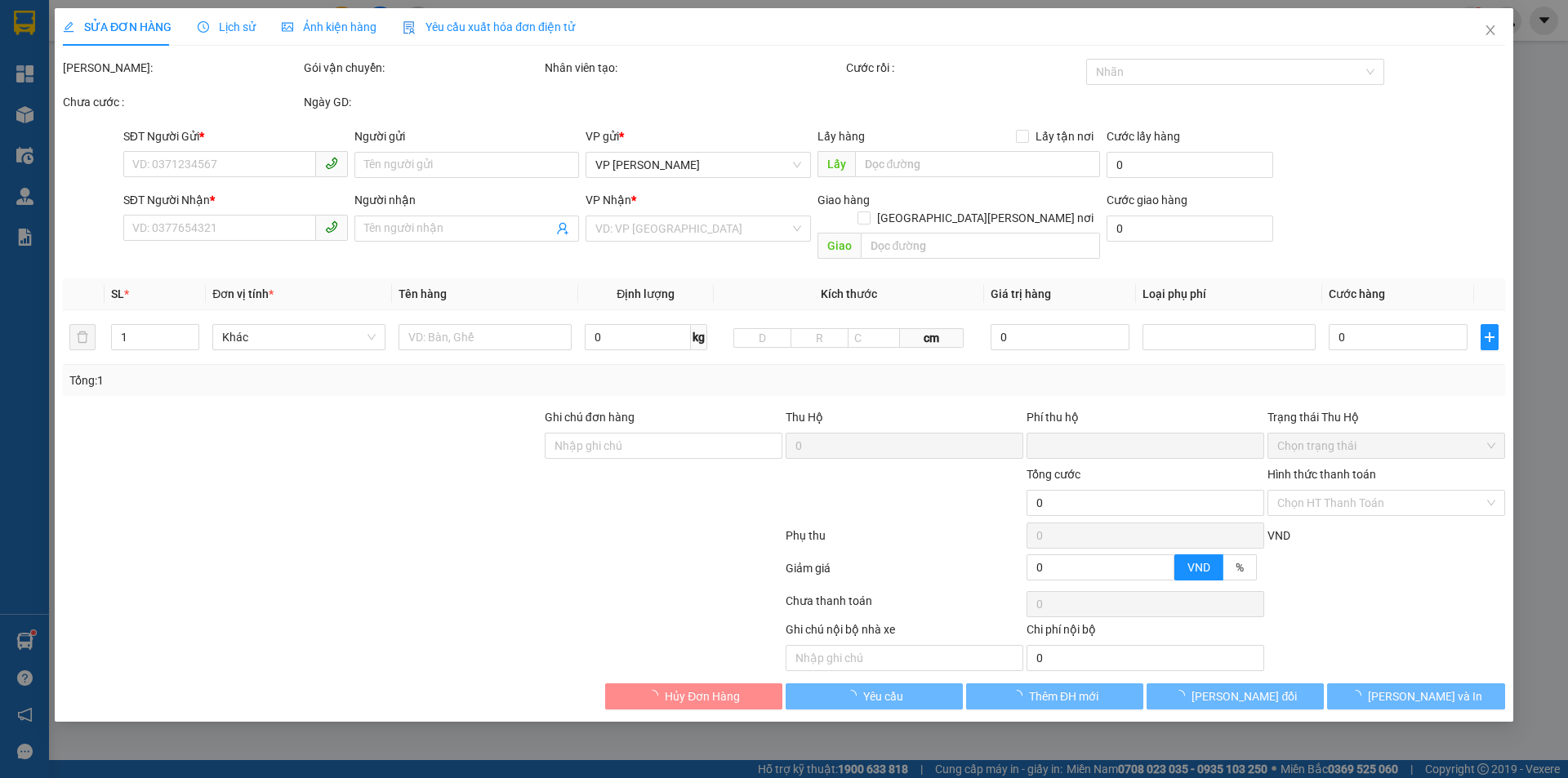
type input "30.000"
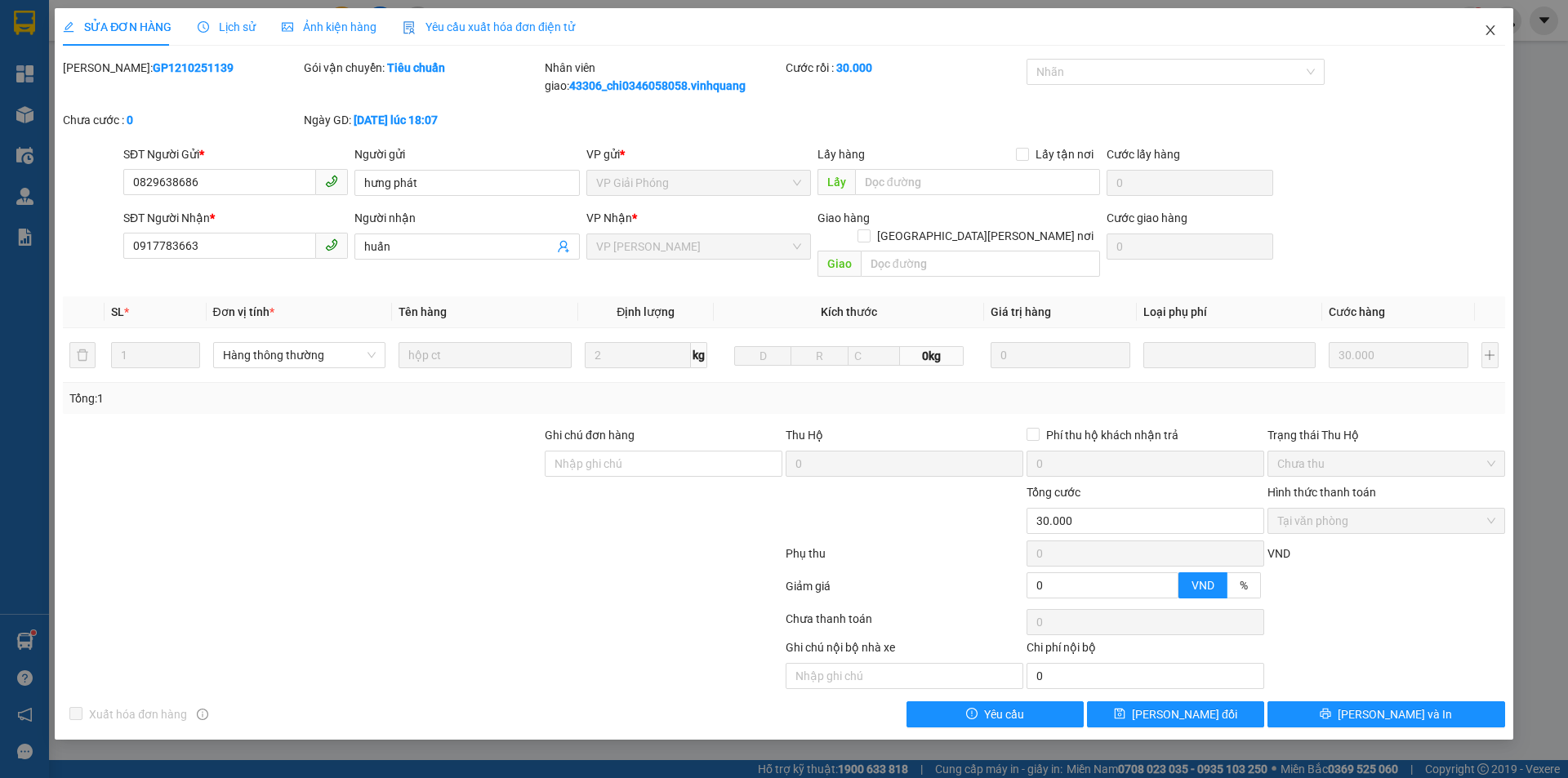
drag, startPoint x: 1491, startPoint y: 33, endPoint x: 1431, endPoint y: 20, distance: 61.4
click at [1491, 32] on icon "close" at bounding box center [1490, 30] width 13 height 13
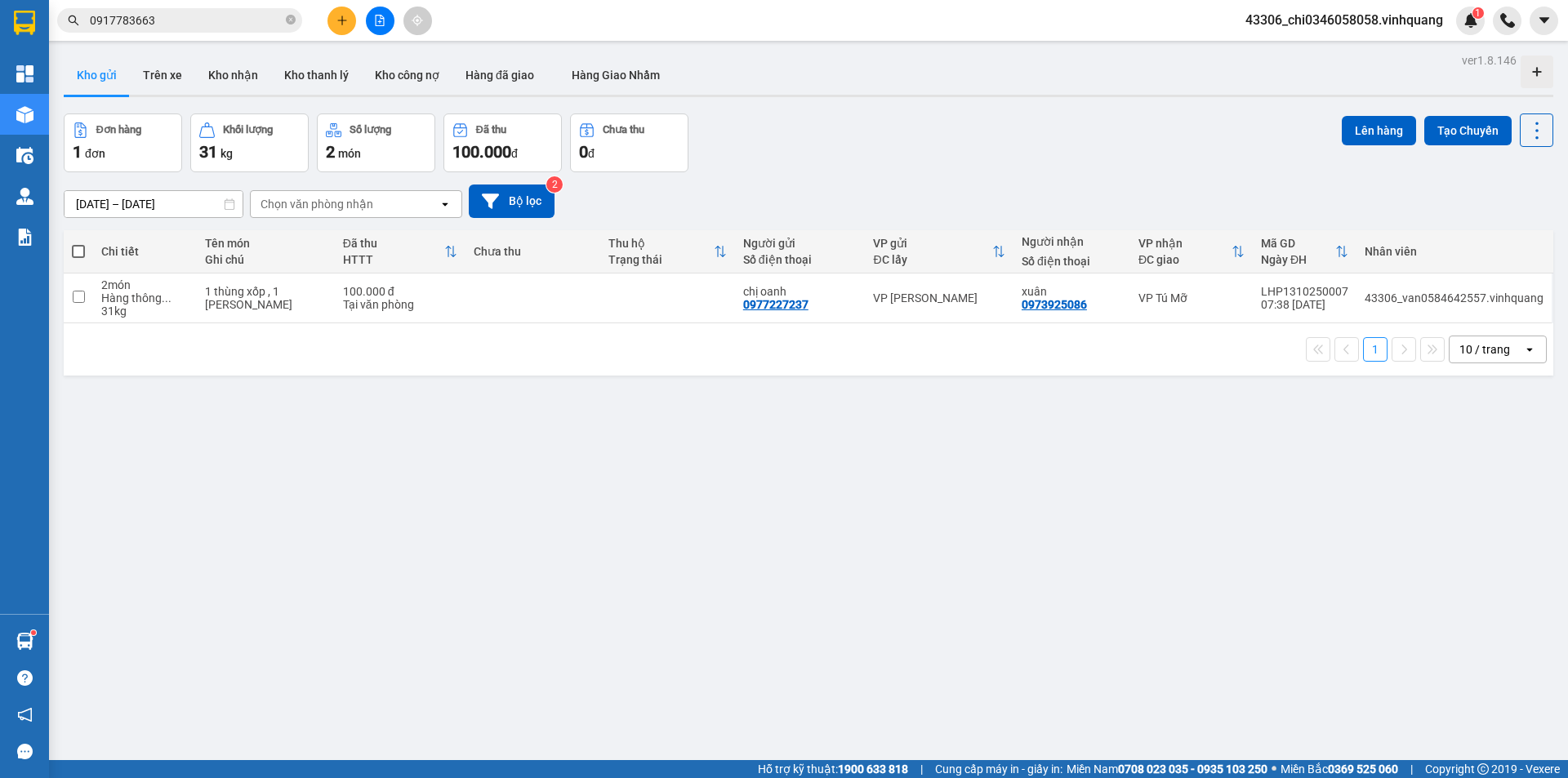
click at [198, 23] on input "0917783663" at bounding box center [186, 20] width 192 height 18
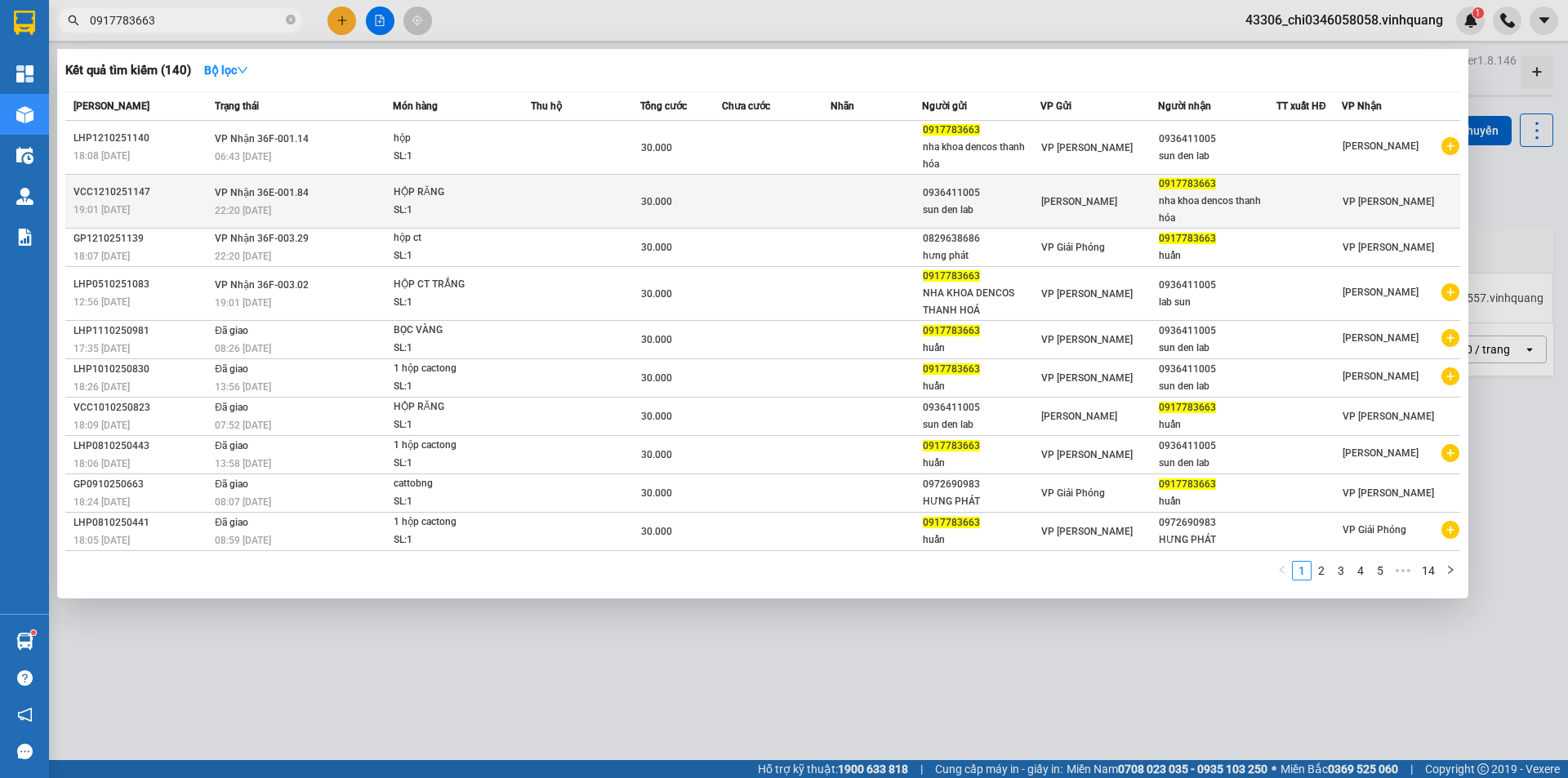
click at [320, 204] on div "22:20 [DATE]" at bounding box center [303, 210] width 177 height 18
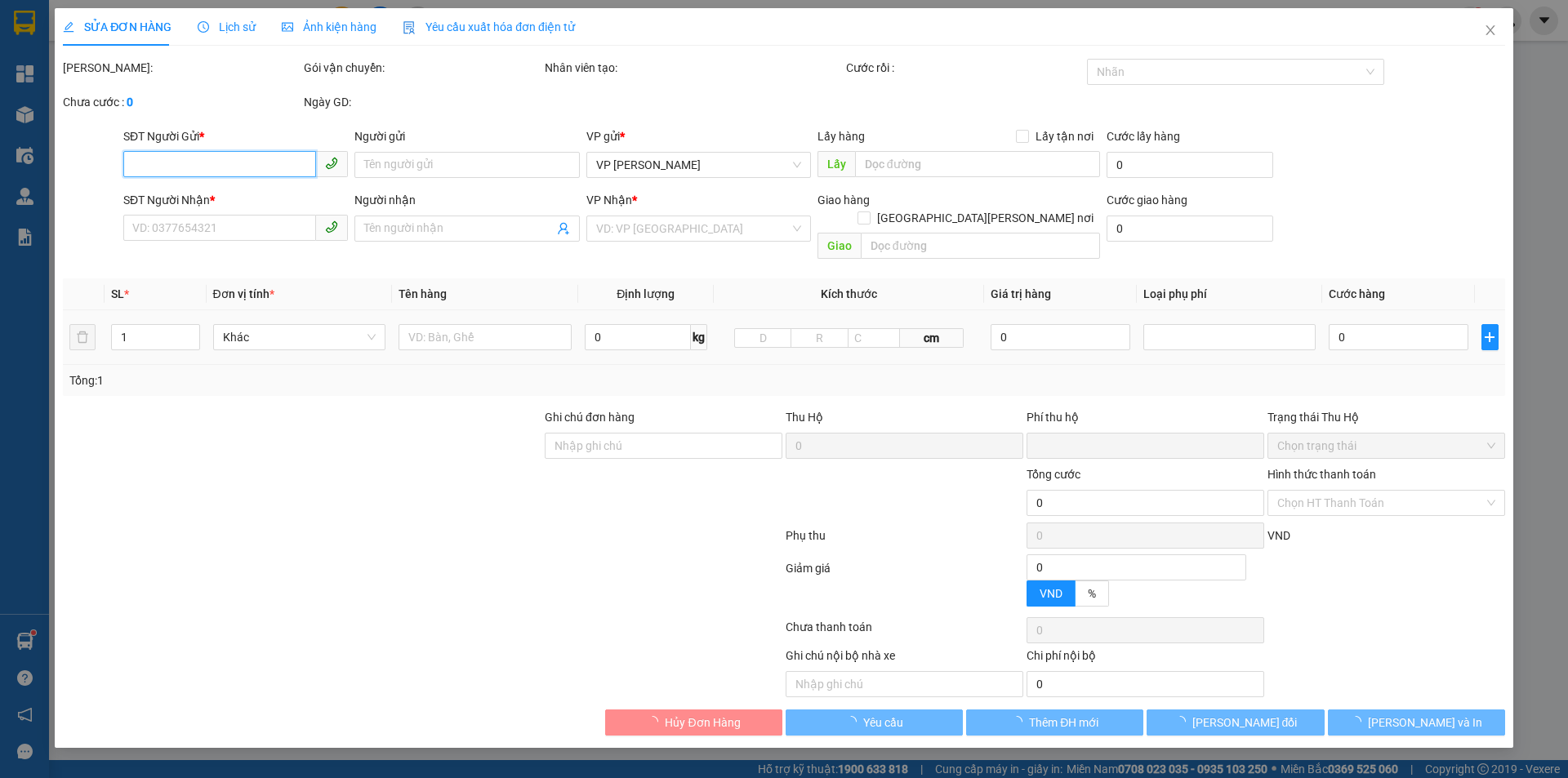
type input "0936411005"
type input "sun den lab"
type input "0917783663"
type input "nha khoa dencos thanh hóa"
type input "0"
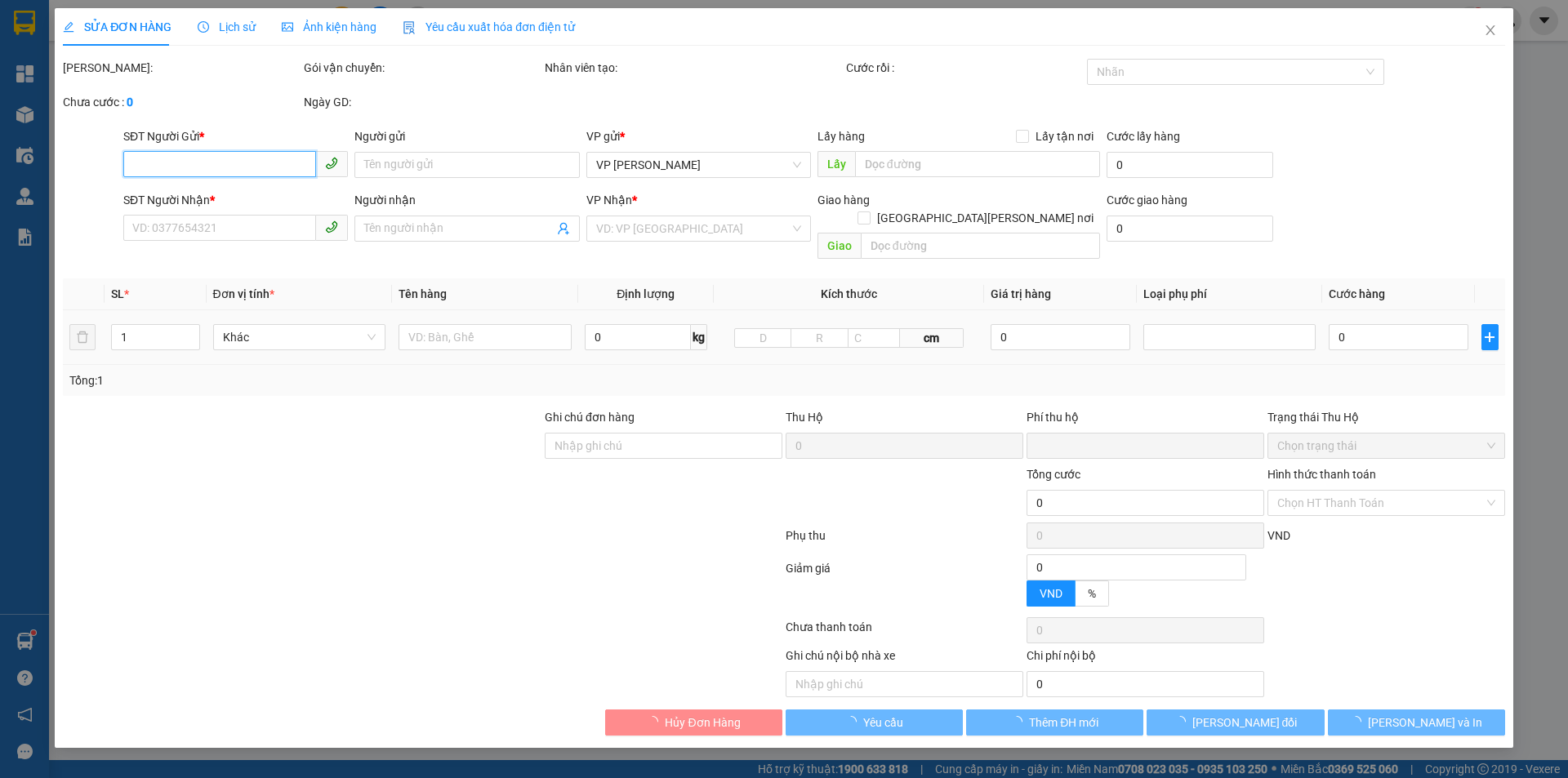
type input "30.000"
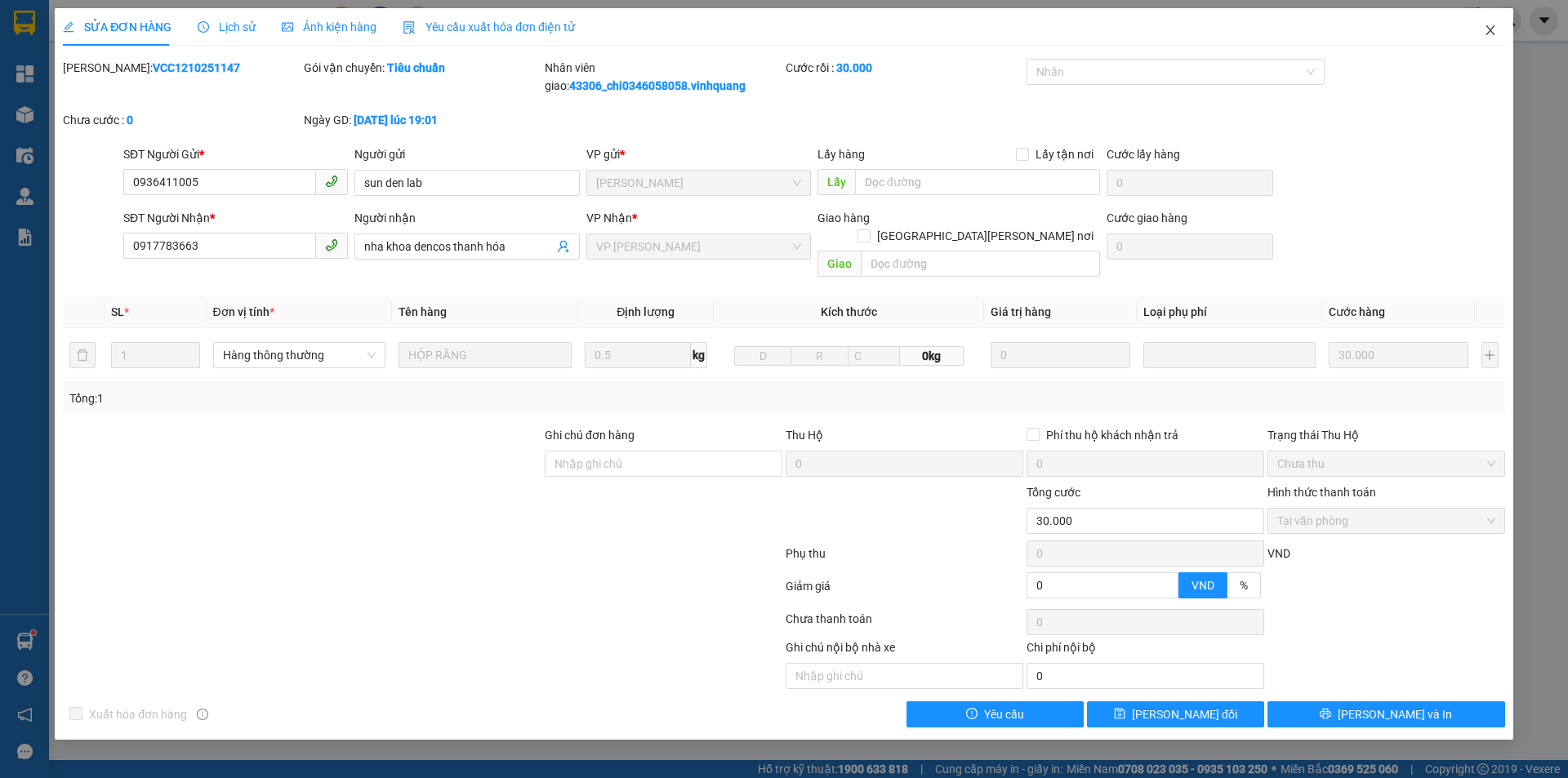
click at [1487, 26] on icon "close" at bounding box center [1490, 30] width 13 height 13
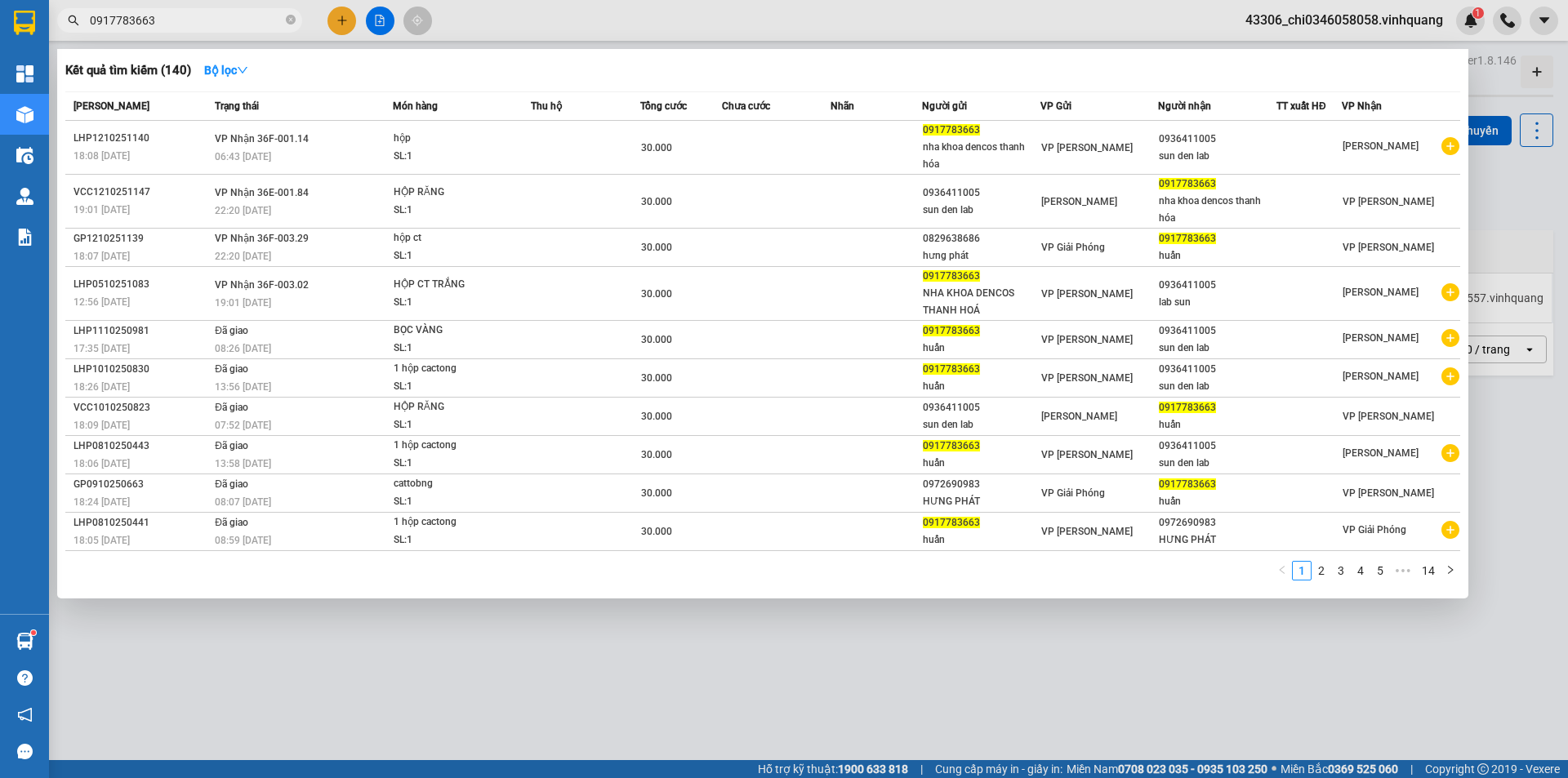
drag, startPoint x: 174, startPoint y: 21, endPoint x: 61, endPoint y: 3, distance: 114.4
click at [61, 7] on div "Kết quả [PERSON_NAME] ( 140 ) Bộ lọc Mã ĐH Trạng thái Món hàng Thu hộ Tổng [PER…" at bounding box center [159, 21] width 319 height 28
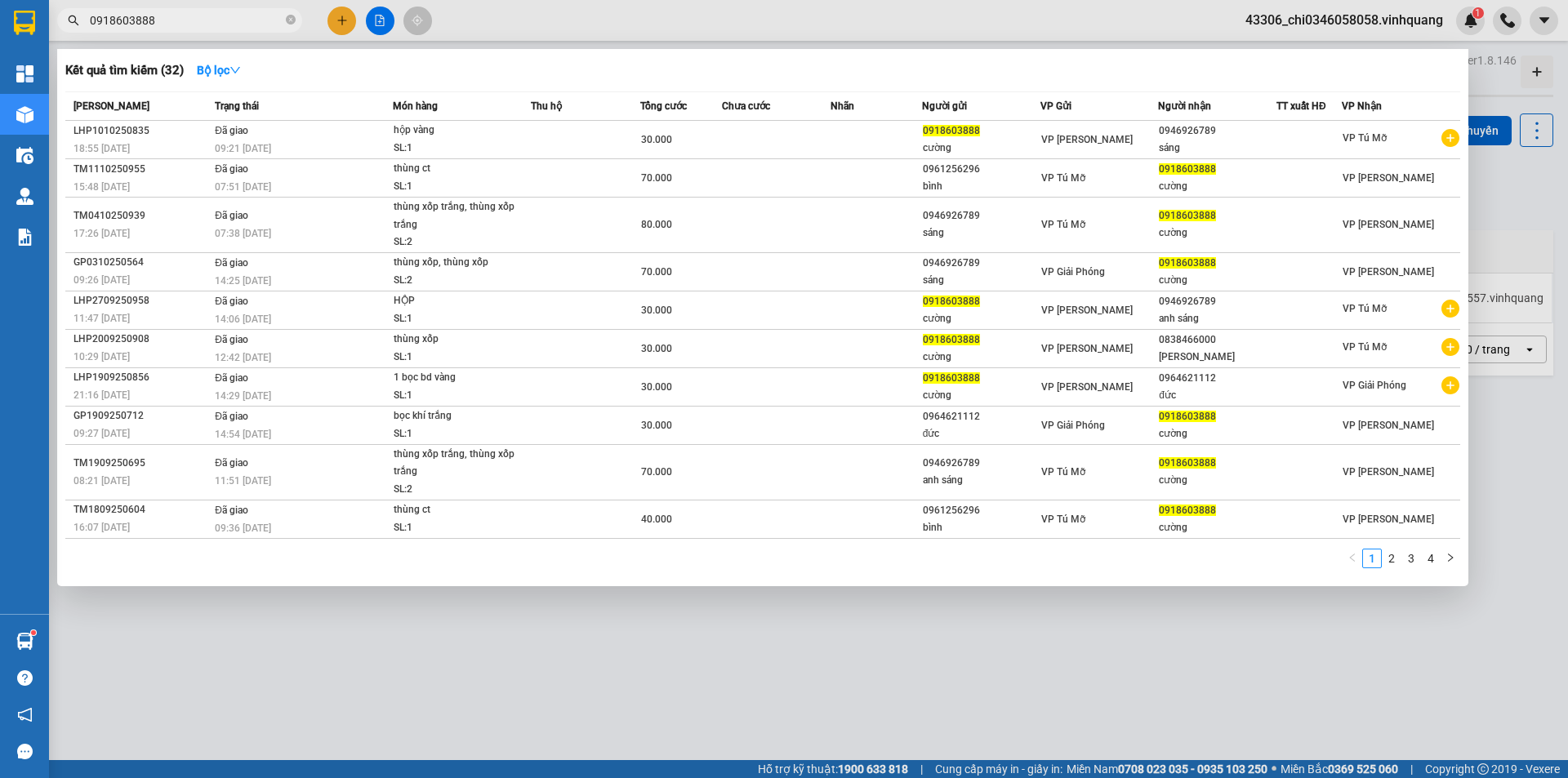
type input "0918603888"
click at [513, 680] on div at bounding box center [784, 389] width 1568 height 778
drag, startPoint x: 160, startPoint y: 18, endPoint x: 56, endPoint y: 28, distance: 104.5
click at [56, 28] on div "0918603888" at bounding box center [159, 21] width 319 height 25
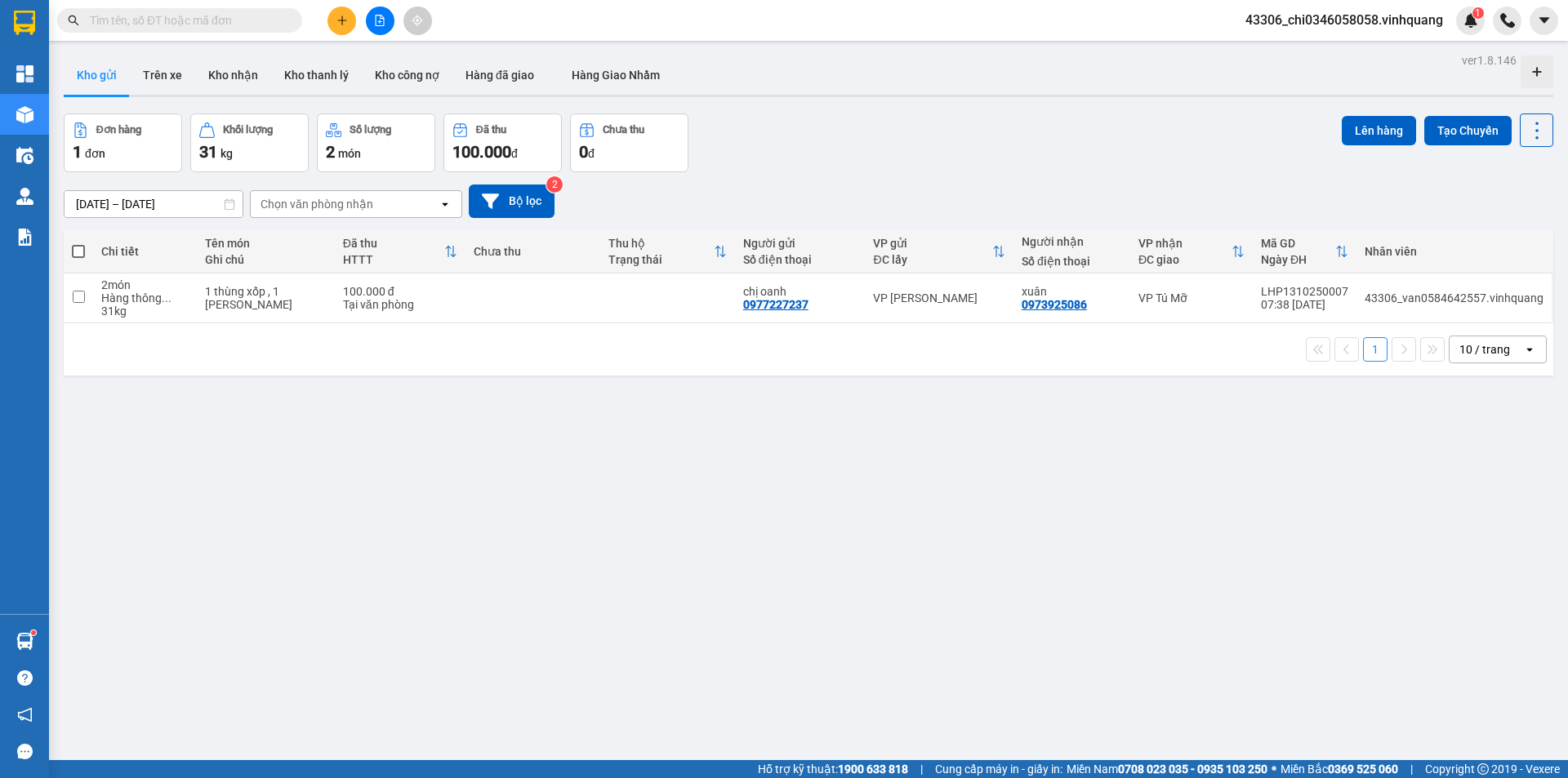
click at [130, 18] on input "text" at bounding box center [186, 20] width 192 height 18
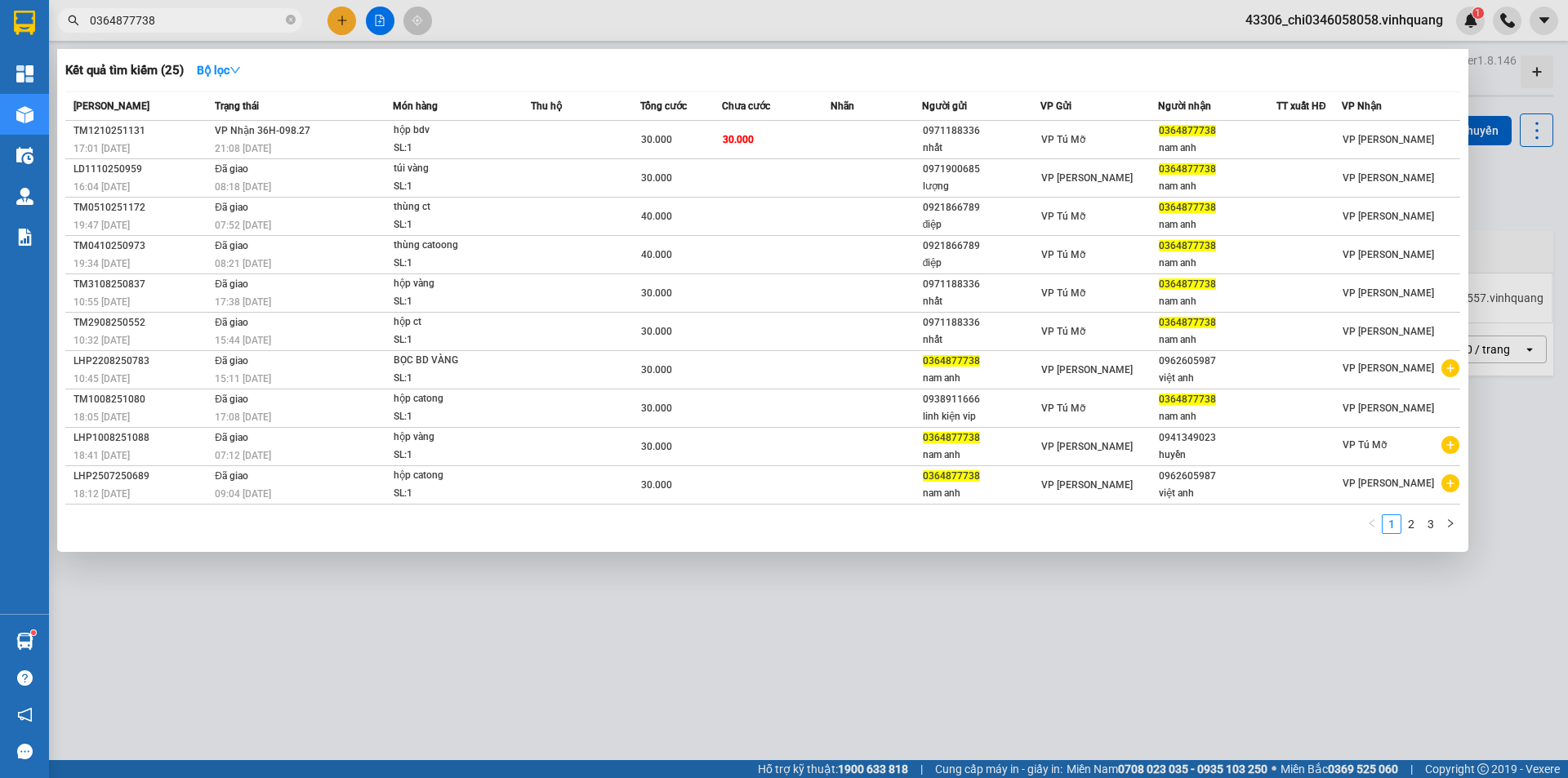
type input "0364877738"
click at [625, 659] on div at bounding box center [784, 389] width 1568 height 778
